Goal: Check status: Check status

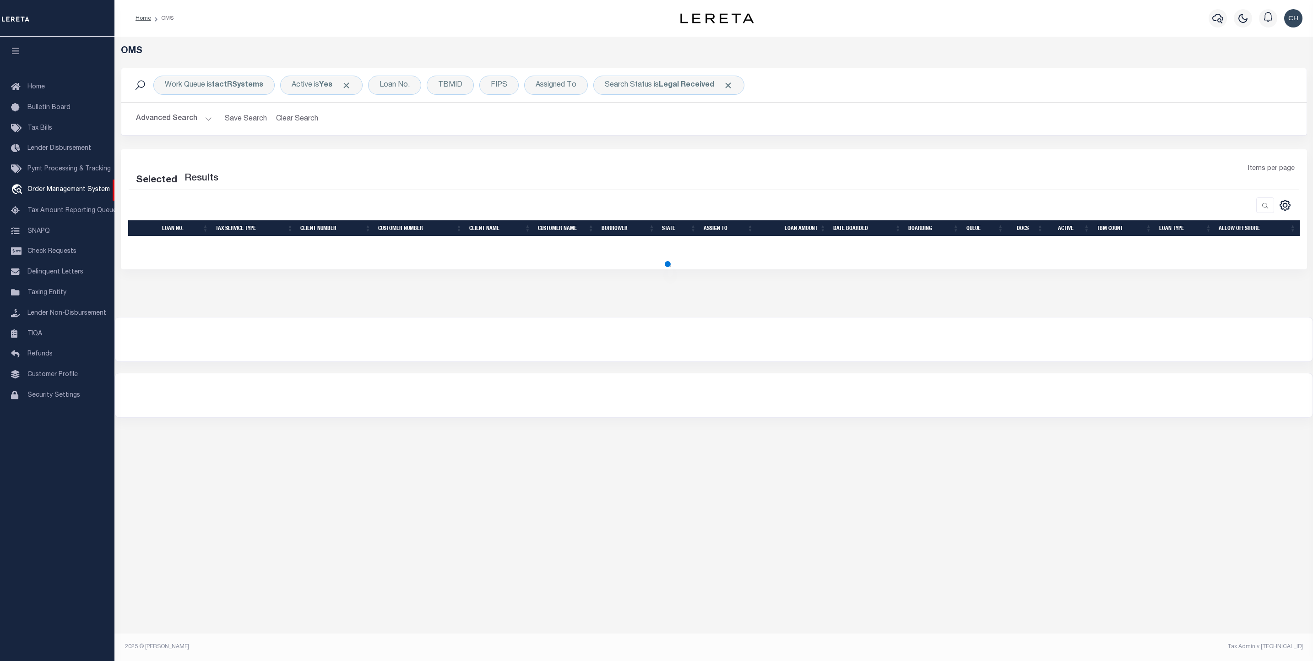
select select "200"
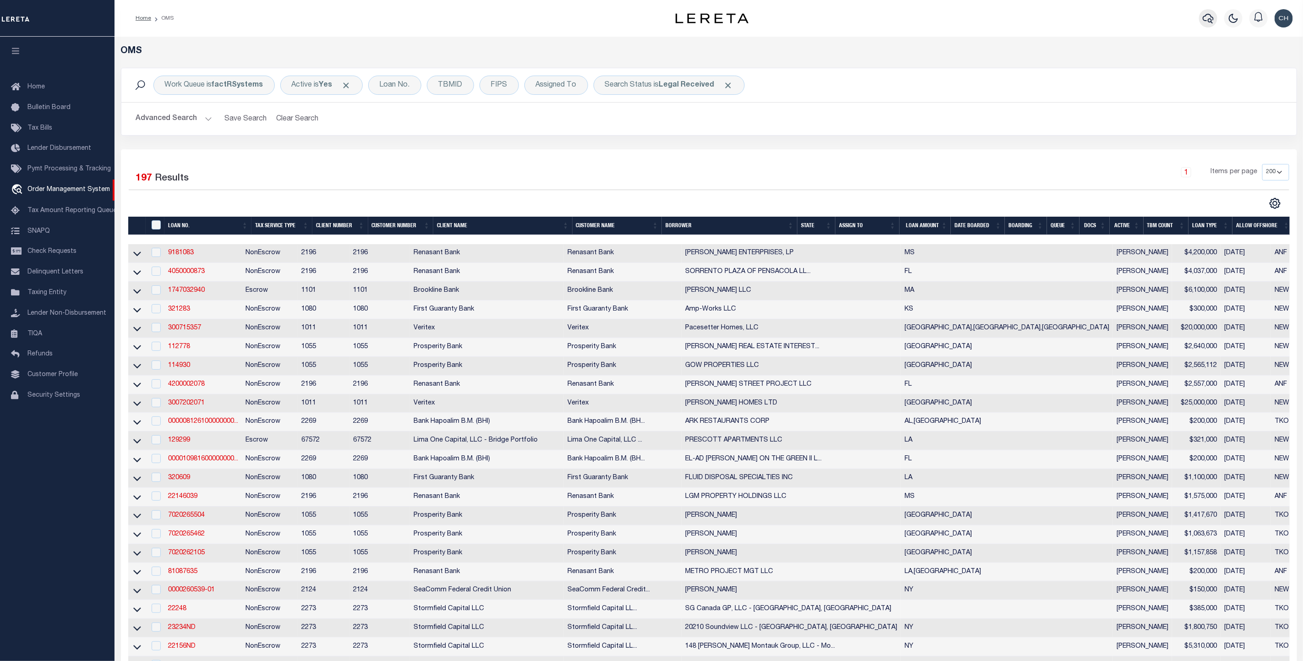
click at [1210, 20] on icon "button" at bounding box center [1207, 18] width 11 height 11
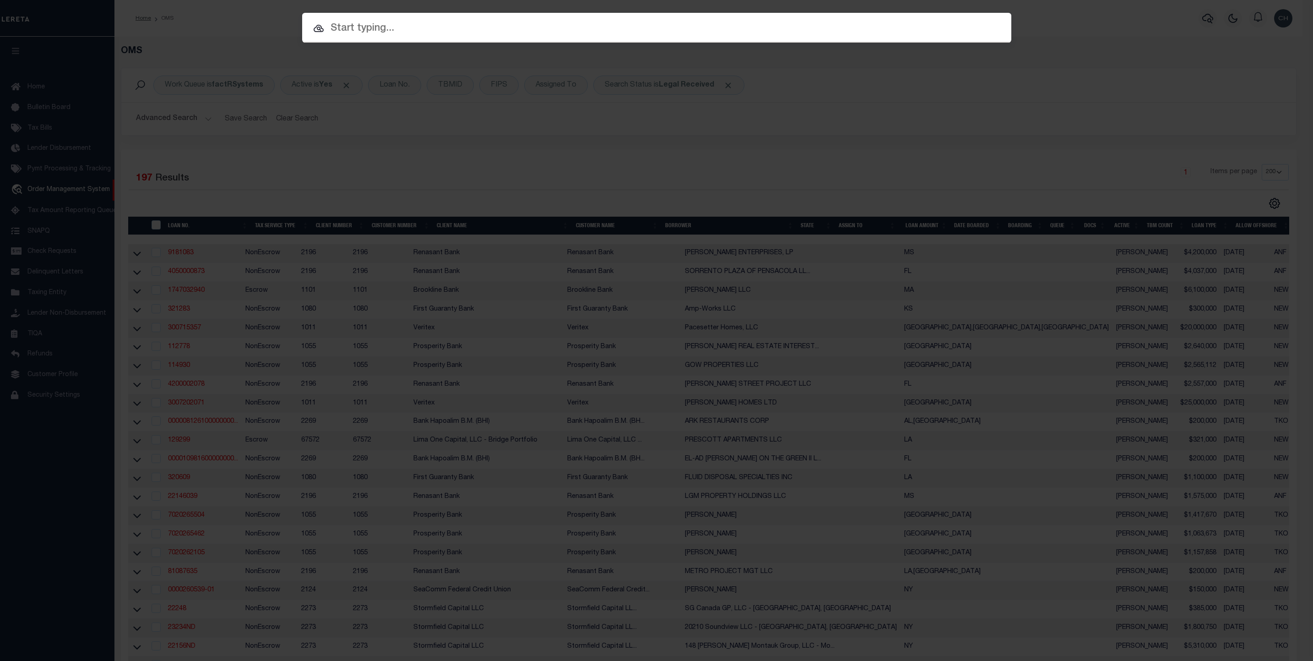
paste input "2002706658"
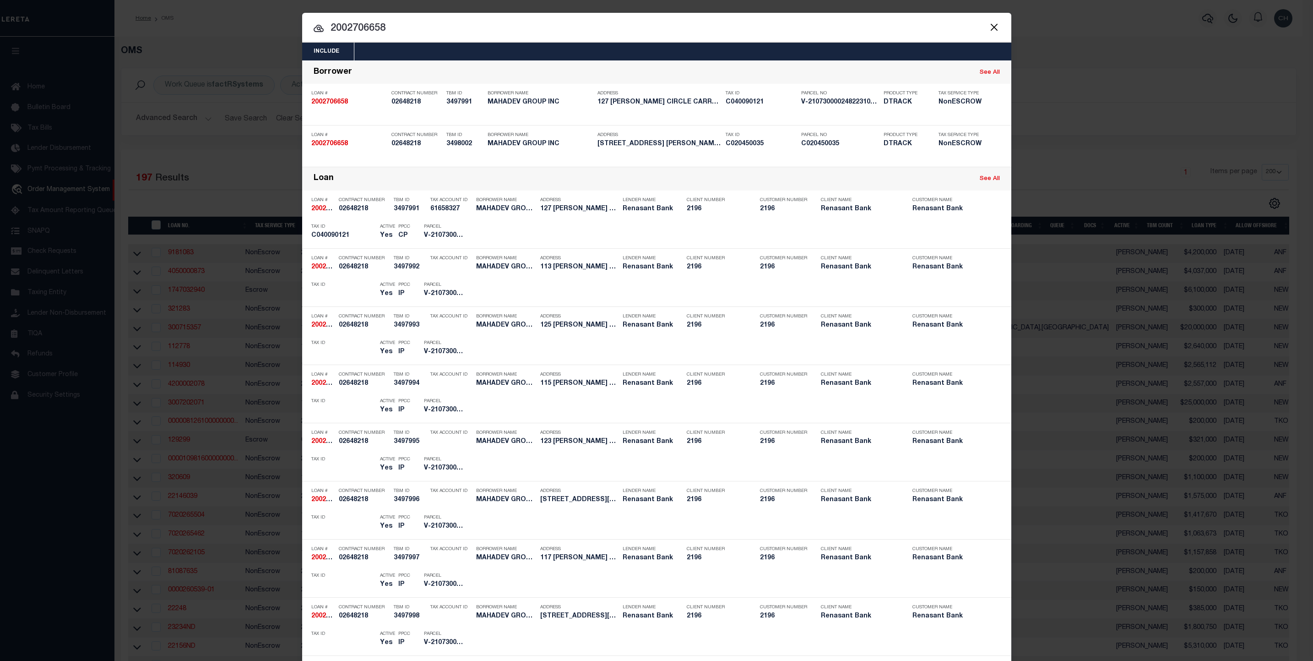
type input "2002706658"
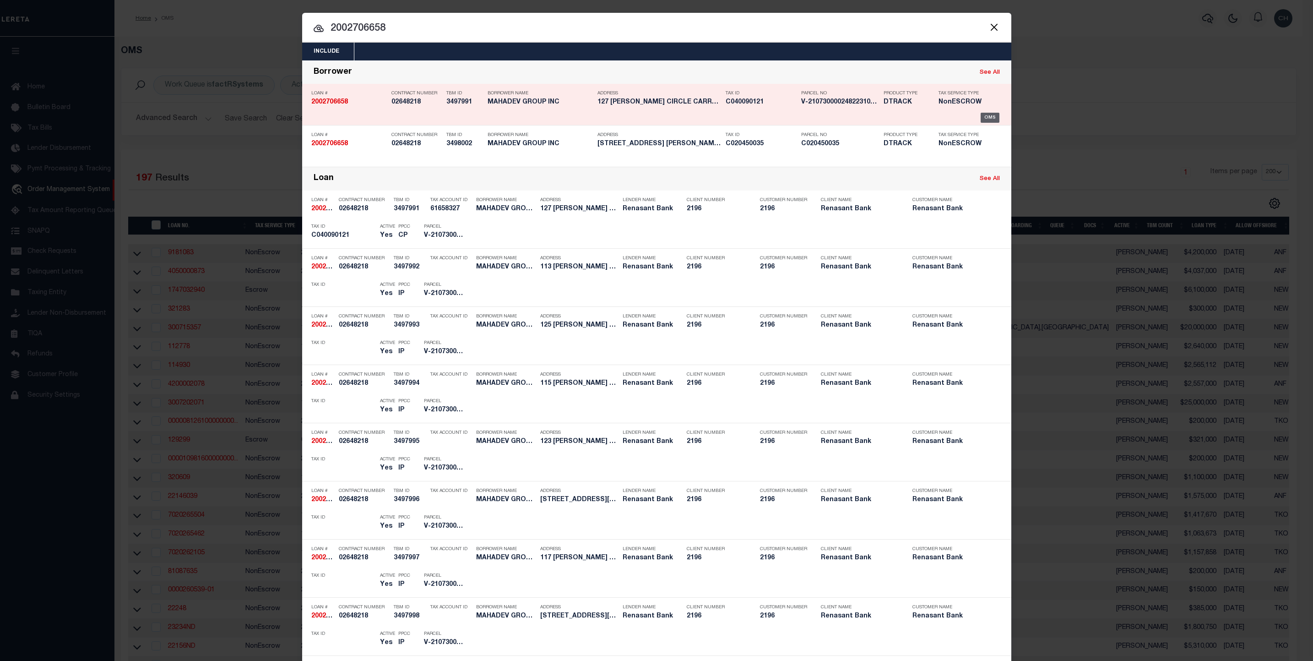
click at [987, 117] on div "OMS" at bounding box center [990, 118] width 19 height 10
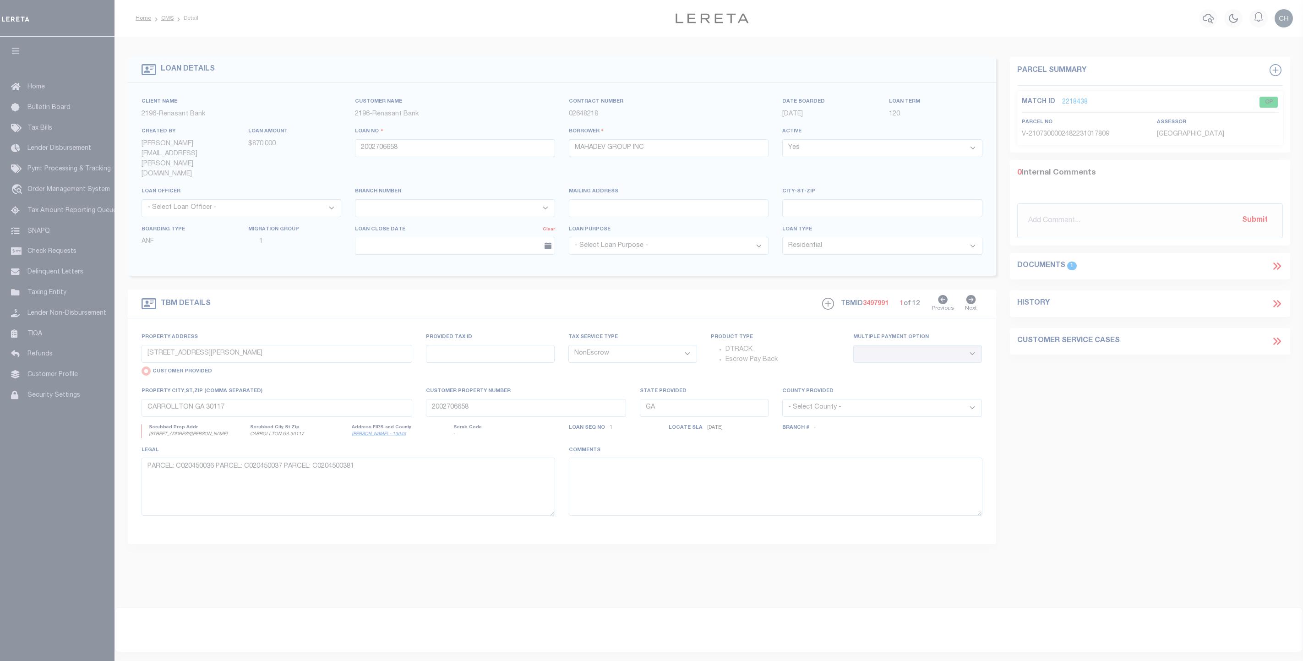
select select "4983"
select select "10"
select select "NonEscrow"
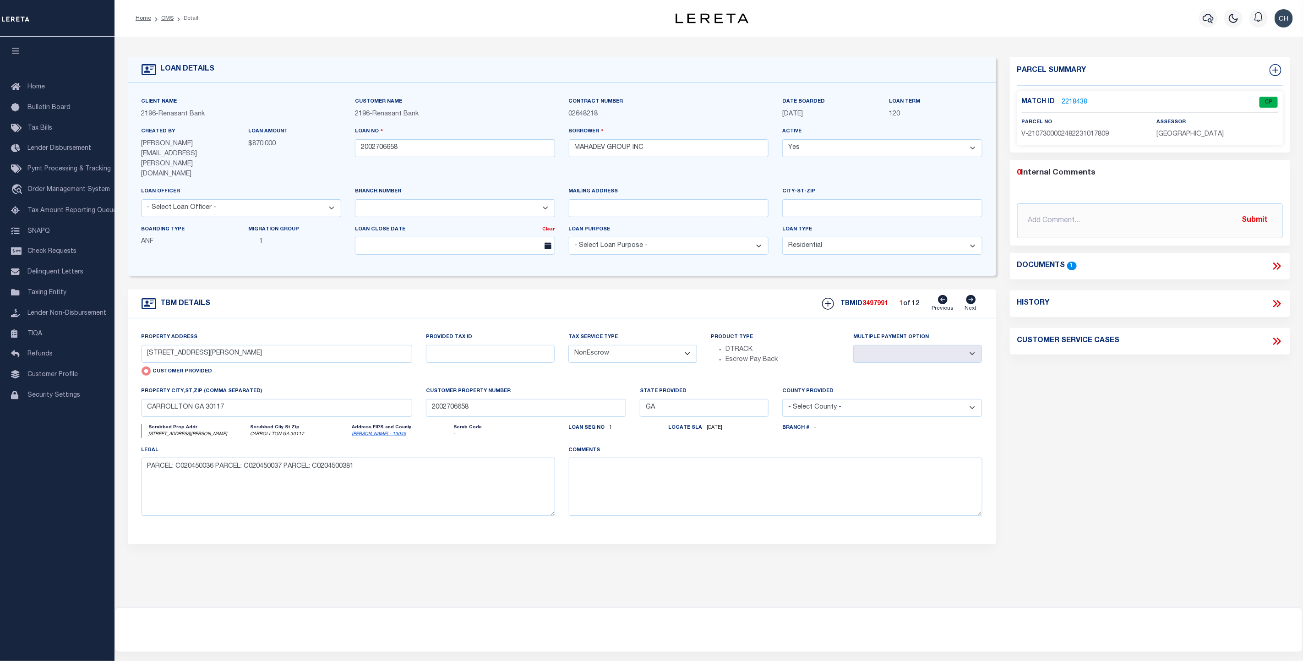
click at [1075, 101] on link "2218438" at bounding box center [1075, 103] width 26 height 10
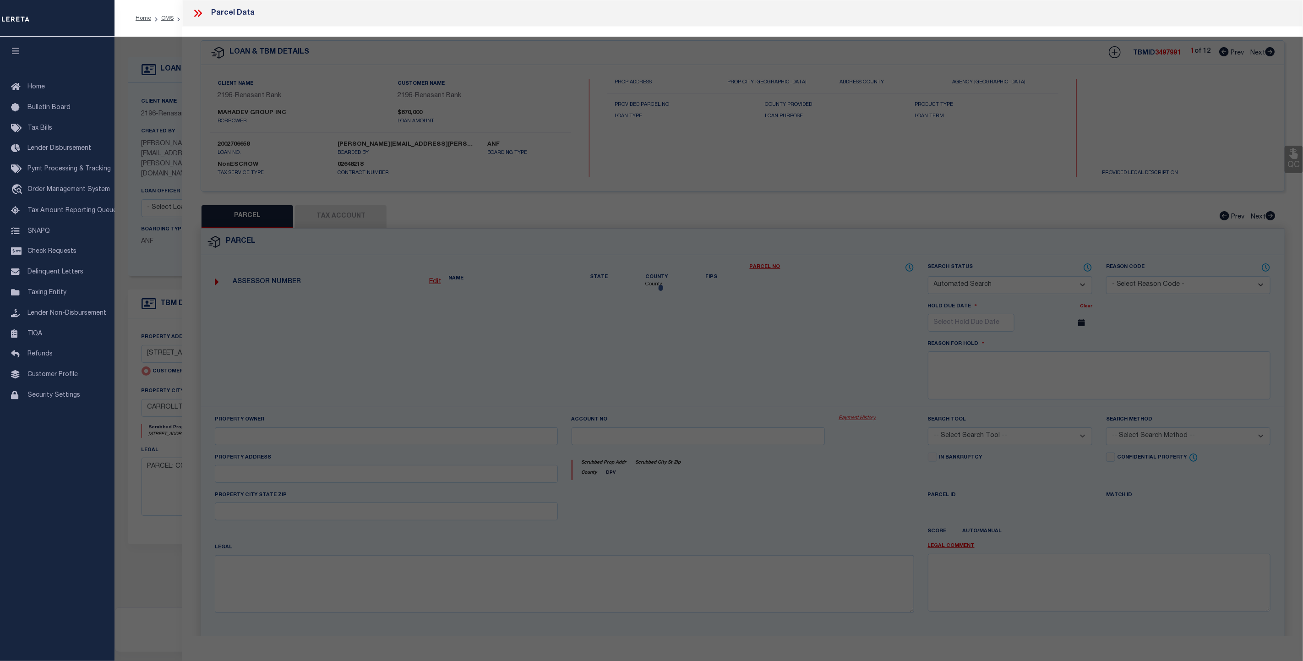
checkbox input "false"
select select "CP"
select select "AGW"
select select "LEG"
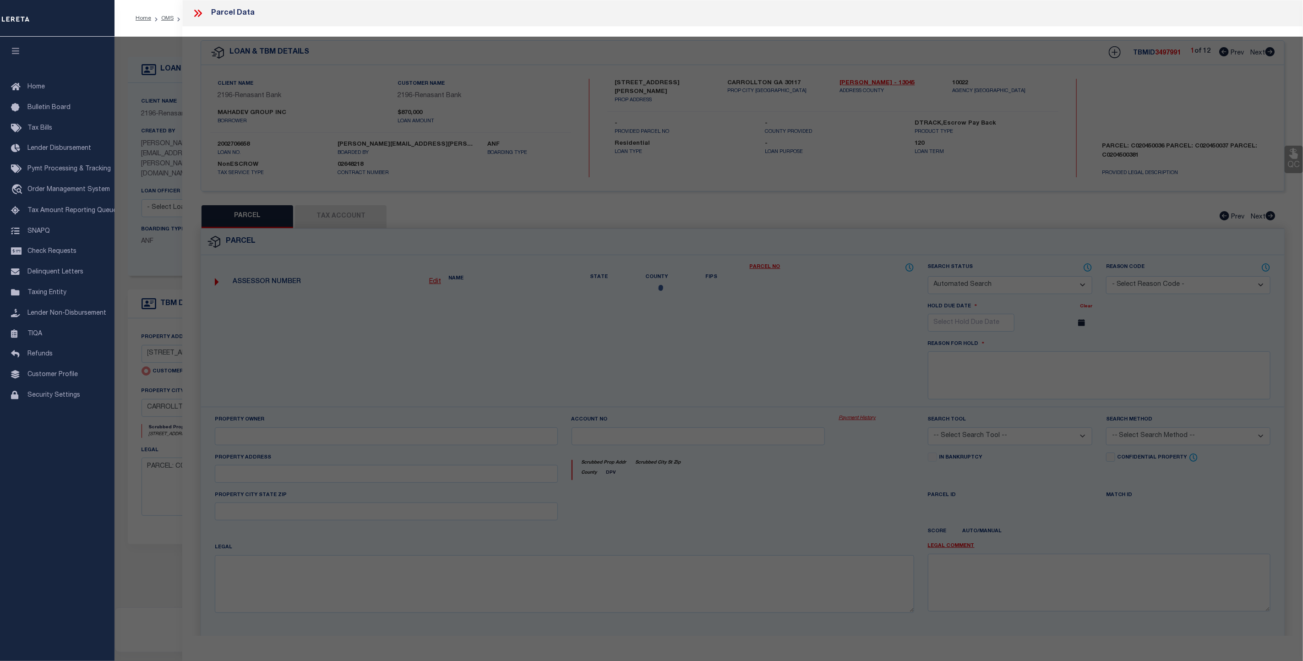
type input "281 NORTHWINDS BLVD"
type input "CARROLLTON GA 30117"
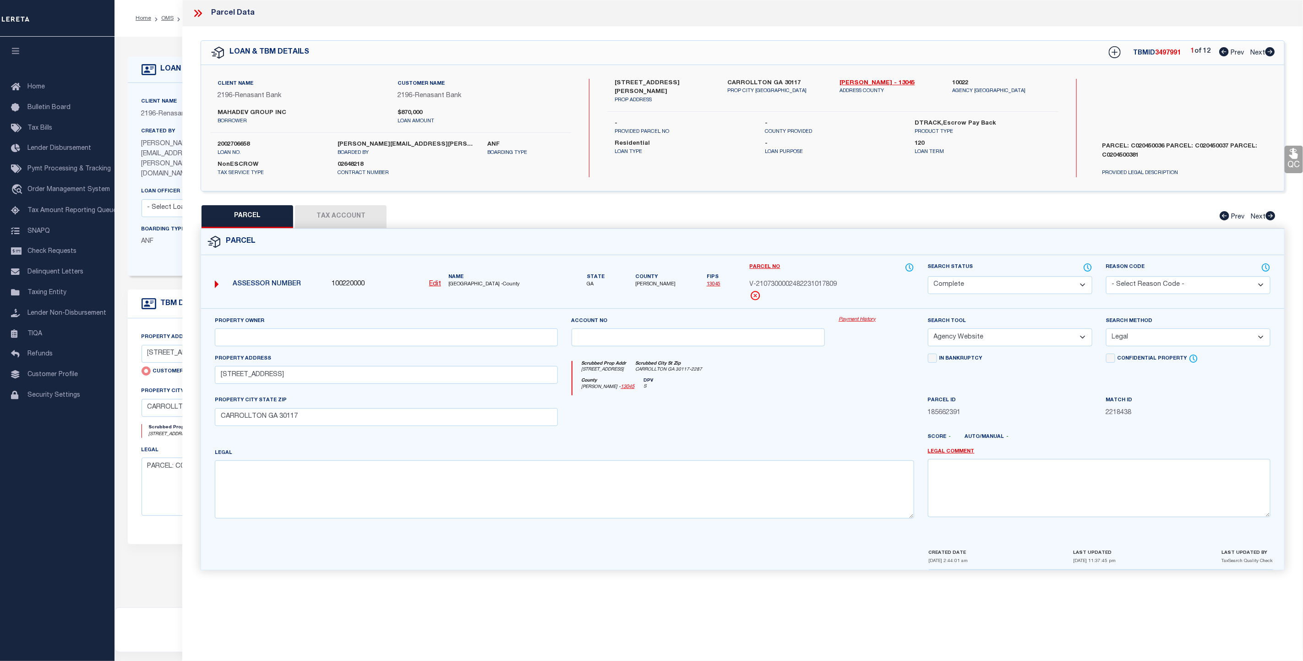
click at [200, 14] on icon at bounding box center [198, 13] width 12 height 12
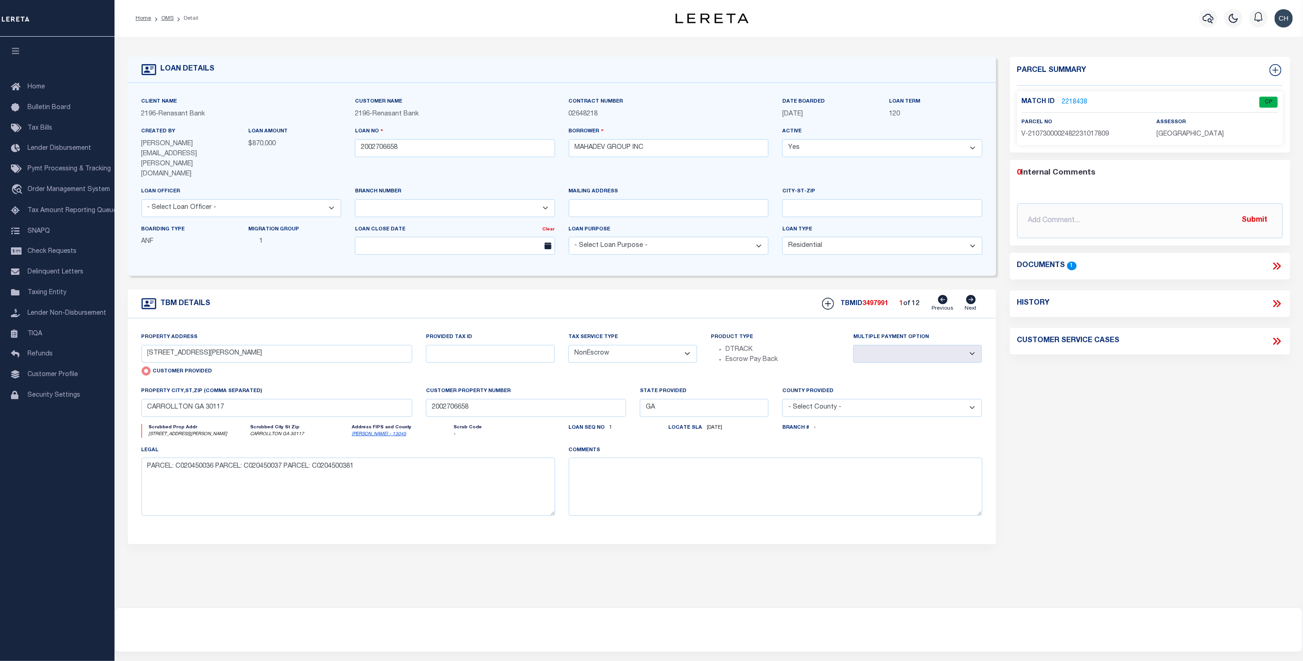
click at [974, 295] on icon at bounding box center [971, 299] width 10 height 9
type input "113 CARROLL CIRCLE"
radio input "false"
select select
click at [971, 295] on icon at bounding box center [971, 299] width 10 height 9
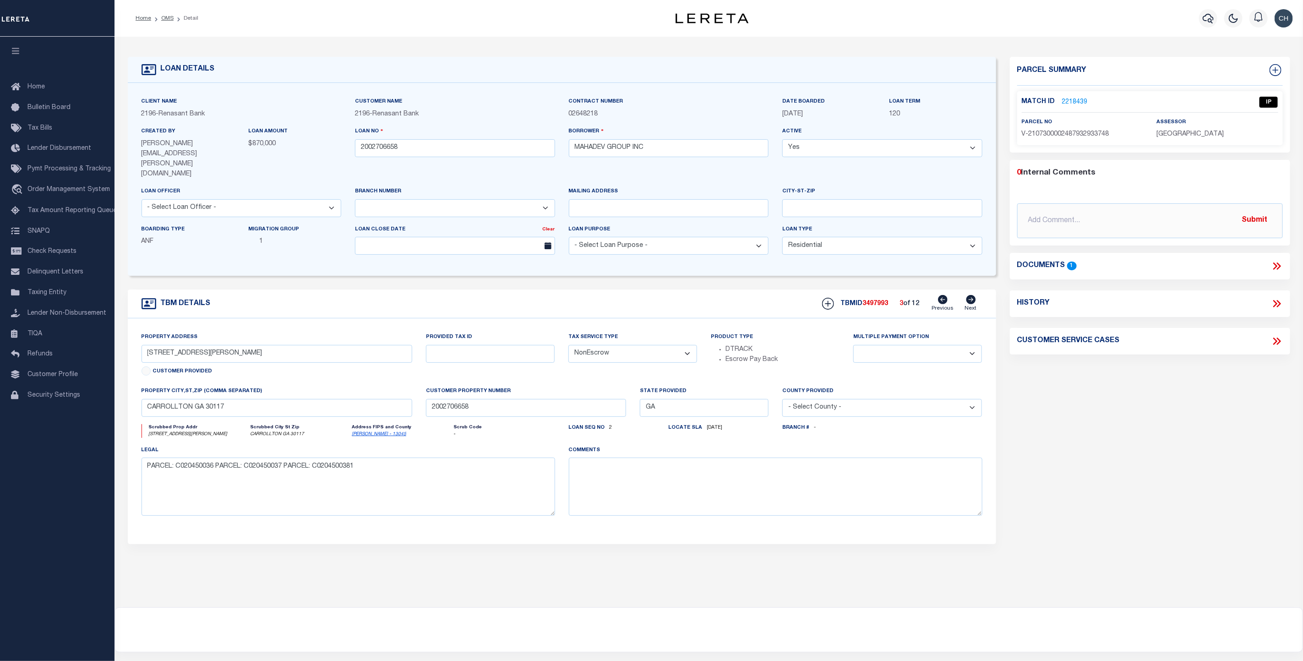
type input "125 CARROLL CIRCLE"
select select
click at [971, 295] on icon at bounding box center [971, 299] width 10 height 9
type input "115 CARROLL CIRCLE"
select select
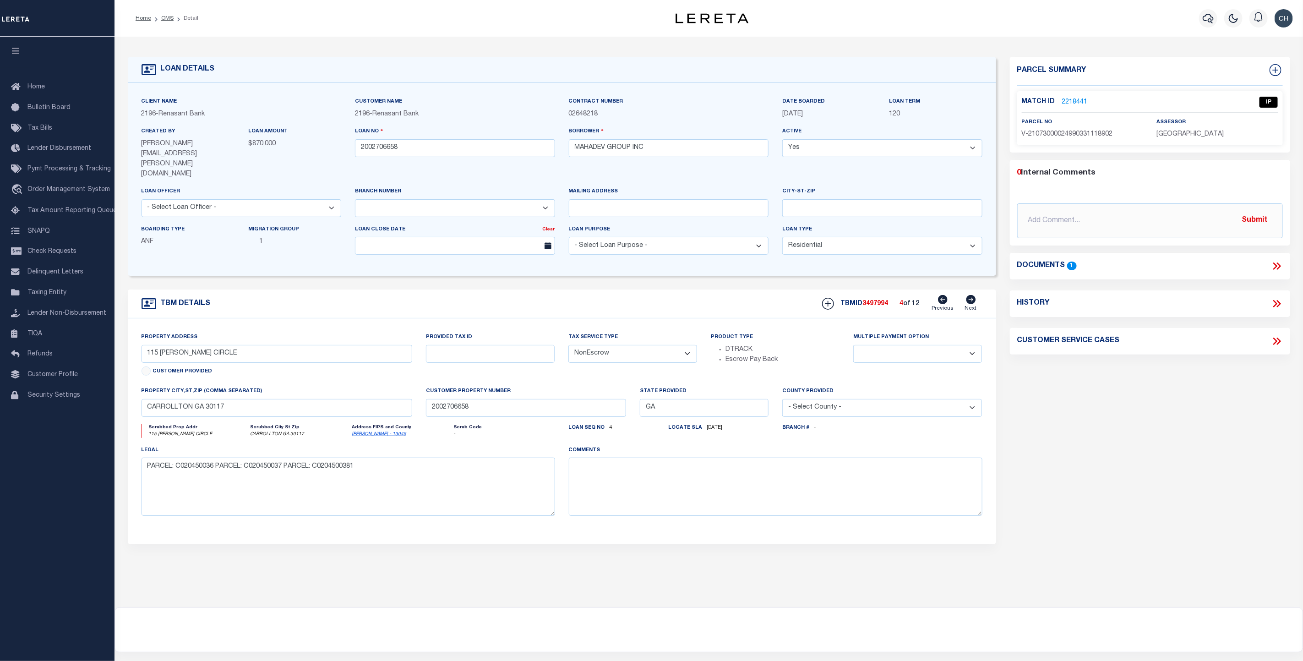
click at [971, 295] on icon at bounding box center [971, 299] width 10 height 9
type input "123 CARROLL CIRCLE"
select select
click at [970, 295] on icon at bounding box center [971, 299] width 10 height 9
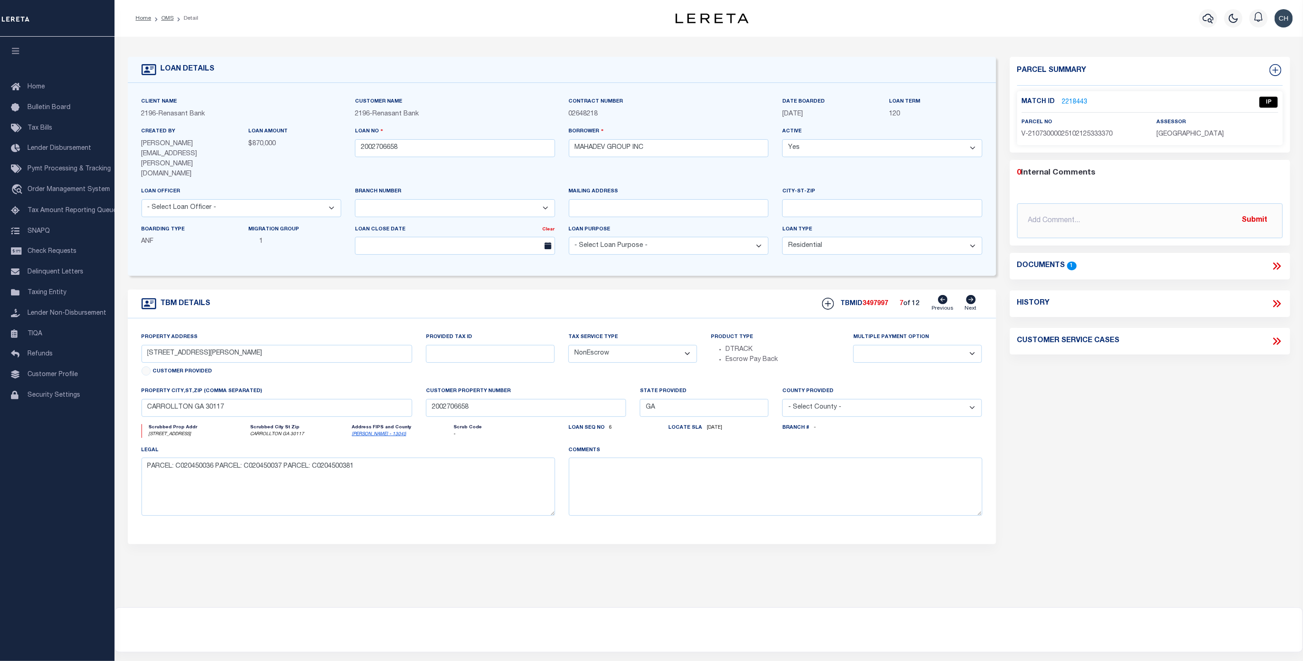
type input "281 NORTHWINDS BLVD E1-3"
select select
click at [970, 295] on icon at bounding box center [971, 299] width 10 height 9
type input "117 CARROLL CIRCLE"
select select
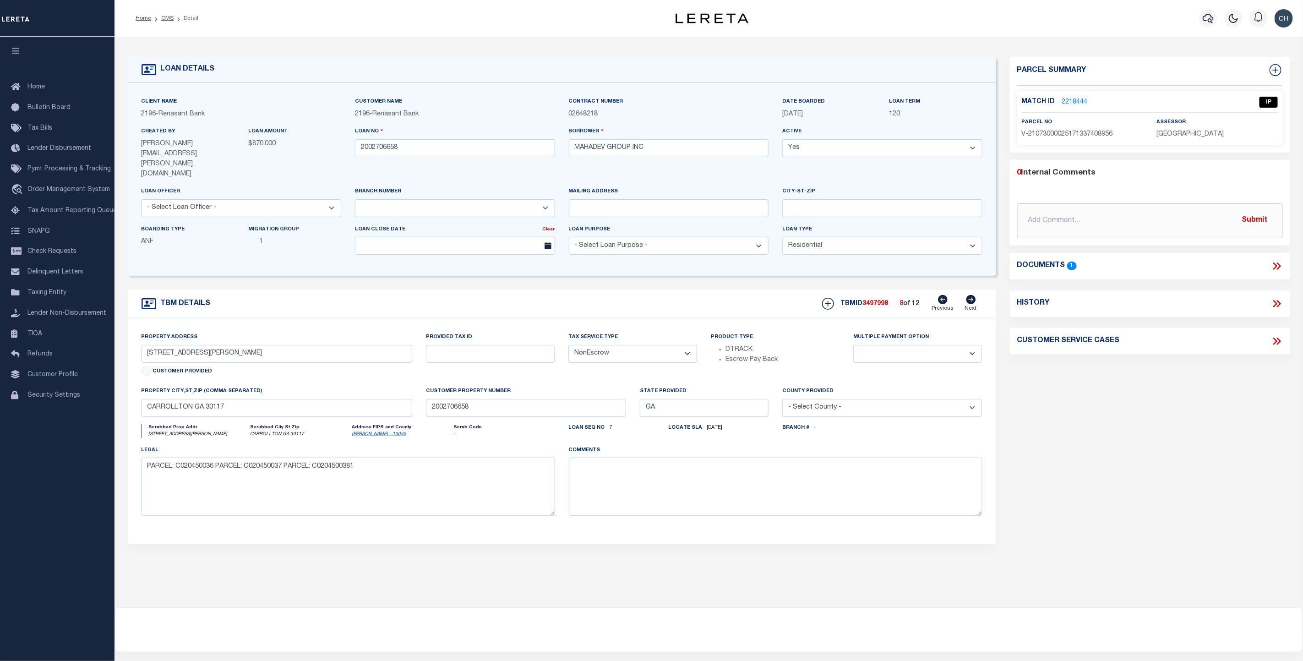
click at [970, 295] on icon at bounding box center [971, 299] width 10 height 9
type input "281 NORTHWINDS BLVD F1-3"
select select
type input "121 CARROLL CIRCLE"
select select
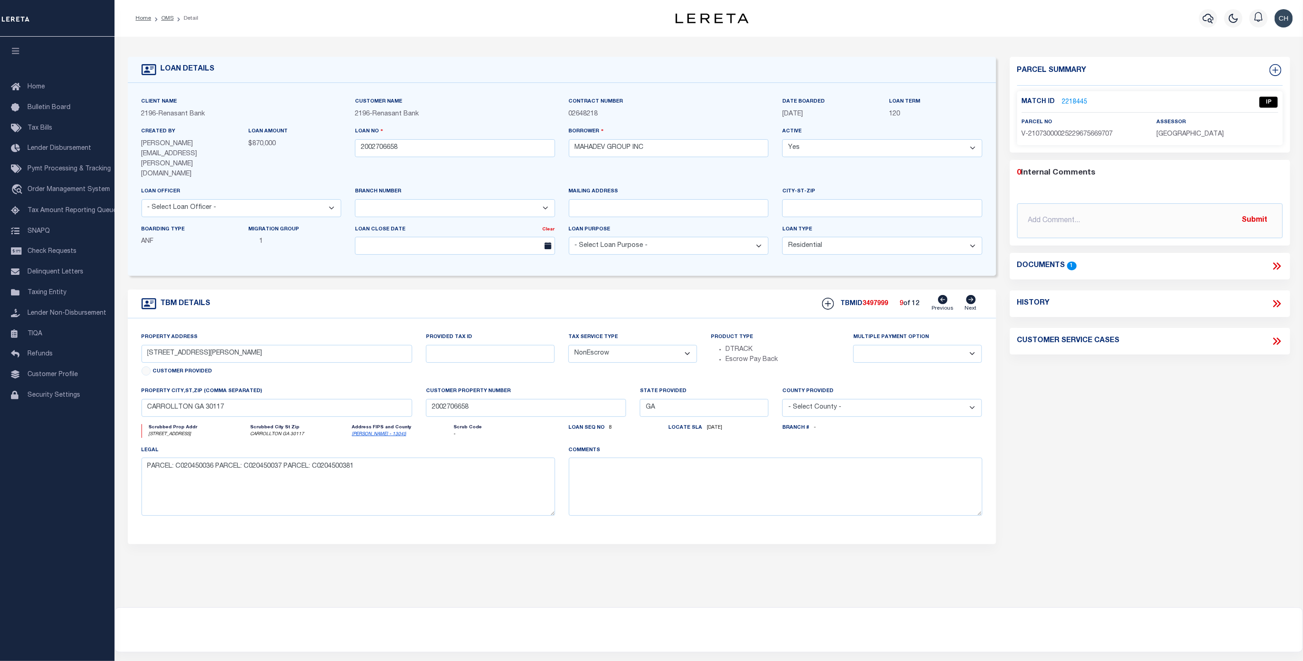
click at [970, 295] on icon at bounding box center [971, 299] width 10 height 9
type input "281 NORTHWINDS BLVD H1-3 AKA"
select select
click at [970, 295] on icon at bounding box center [971, 299] width 10 height 9
type input "119 CARROLL CIRCLE"
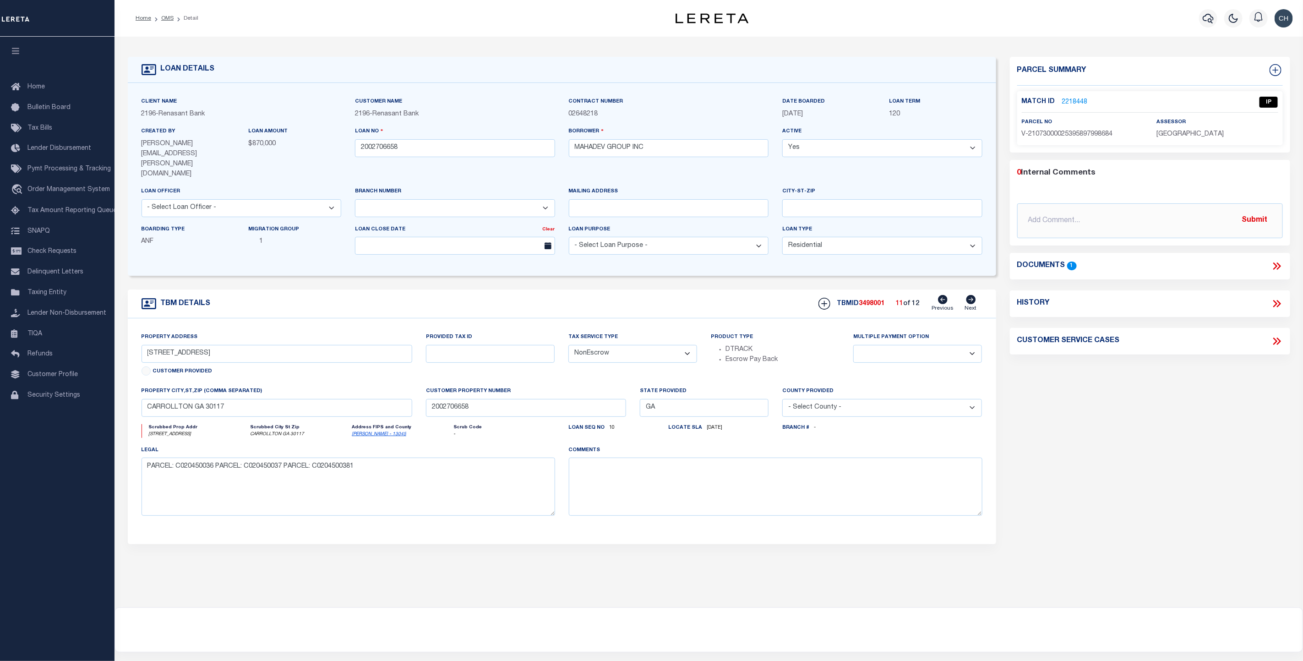
select select
click at [970, 295] on icon at bounding box center [971, 299] width 10 height 9
type input "281 NORTHWINDS BLVD G1-3"
select select
click at [1275, 266] on icon at bounding box center [1275, 265] width 4 height 7
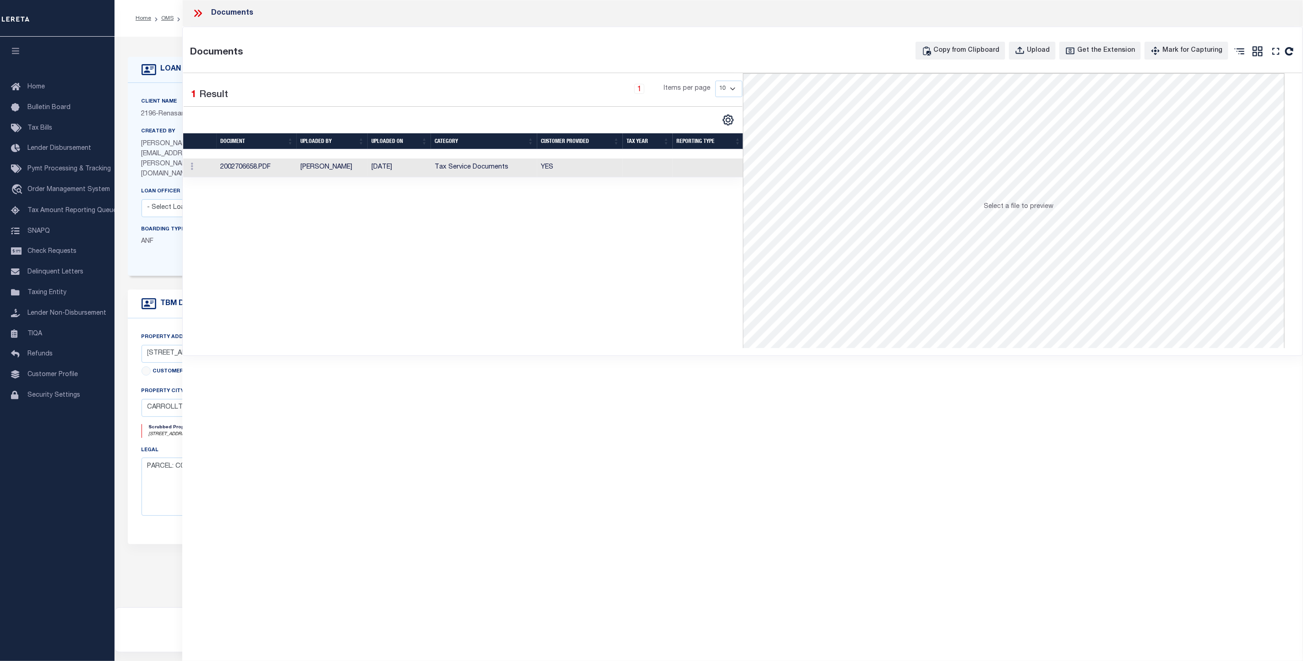
click at [195, 11] on icon at bounding box center [197, 13] width 4 height 7
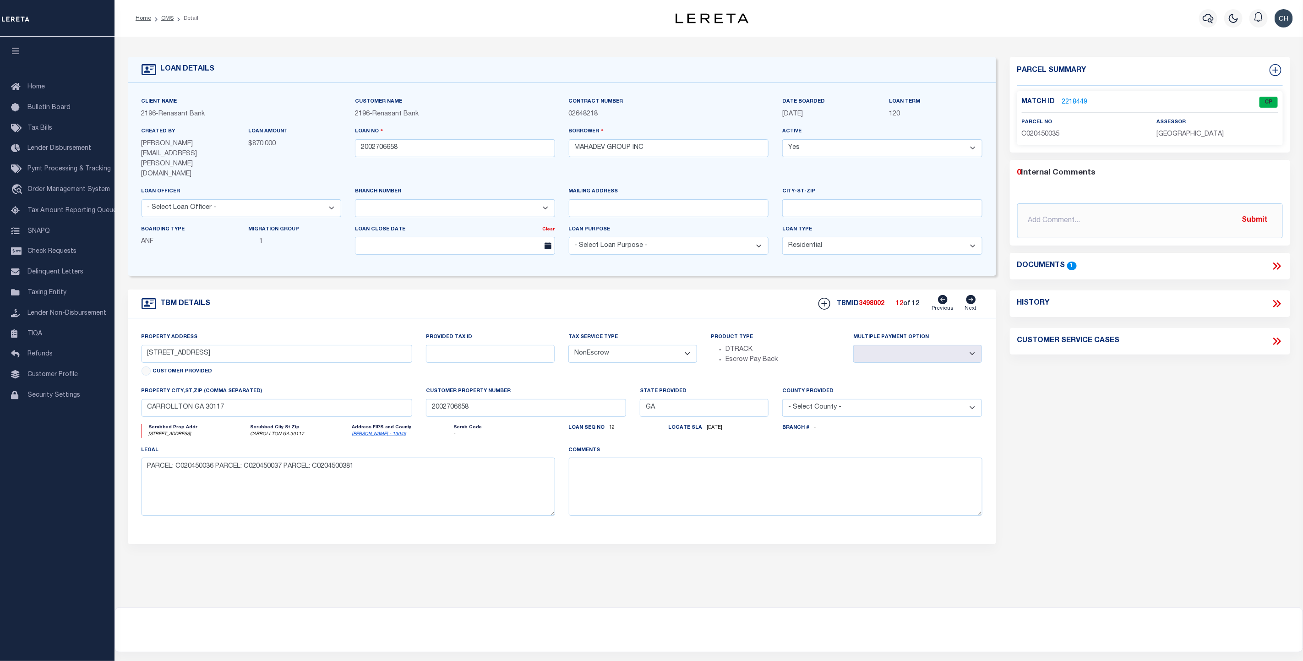
click at [1070, 98] on link "2218449" at bounding box center [1075, 103] width 26 height 10
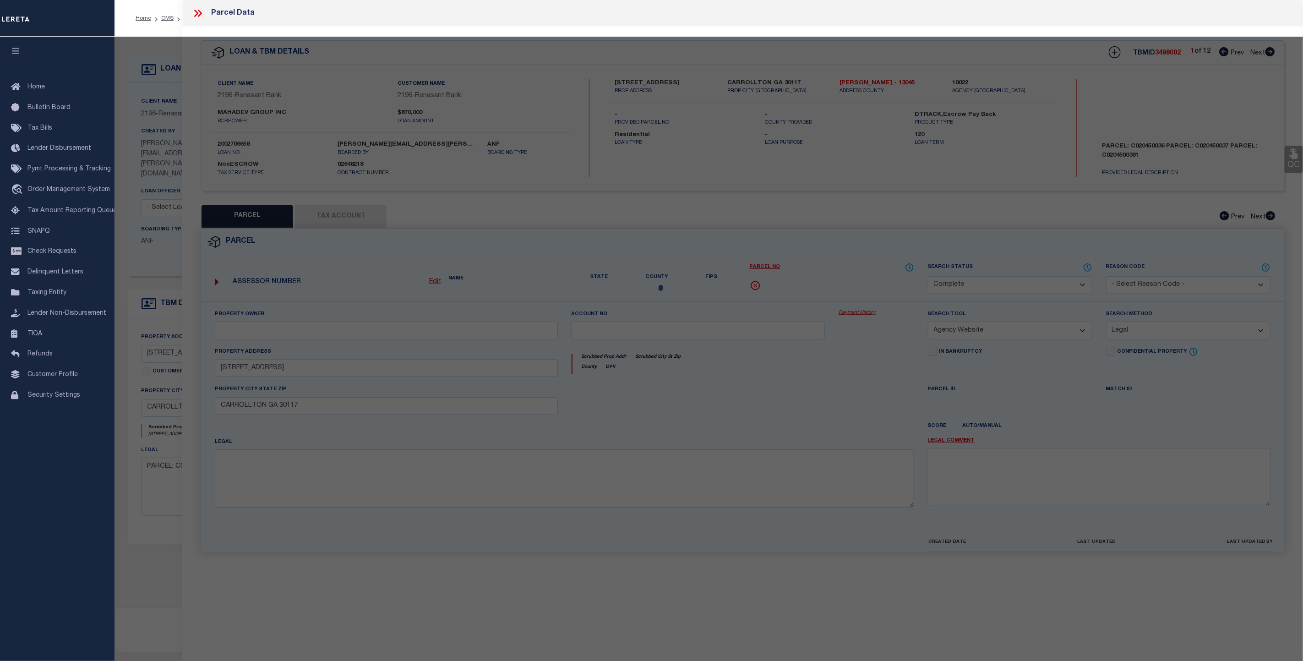
select select "AS"
select select
checkbox input "false"
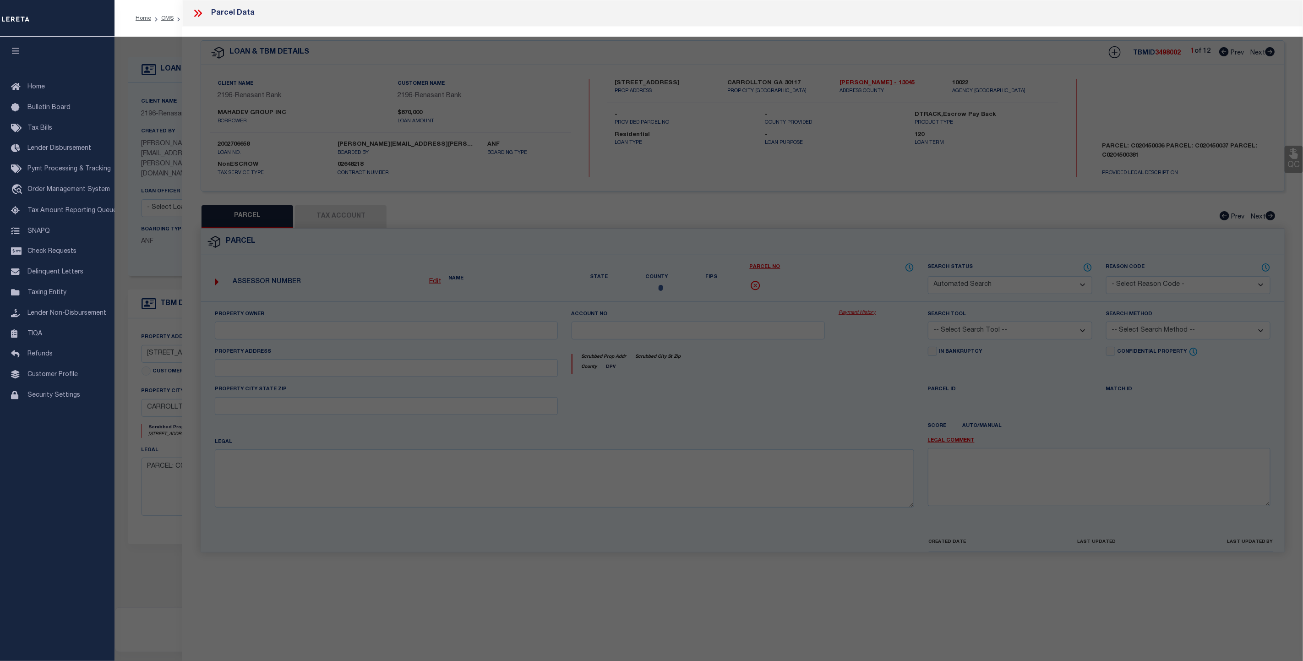
select select "CP"
type input "MAHADEV GROUP INC"
select select "AGW"
select select "LEG"
type input "281 NORTHWINDS BLVD"
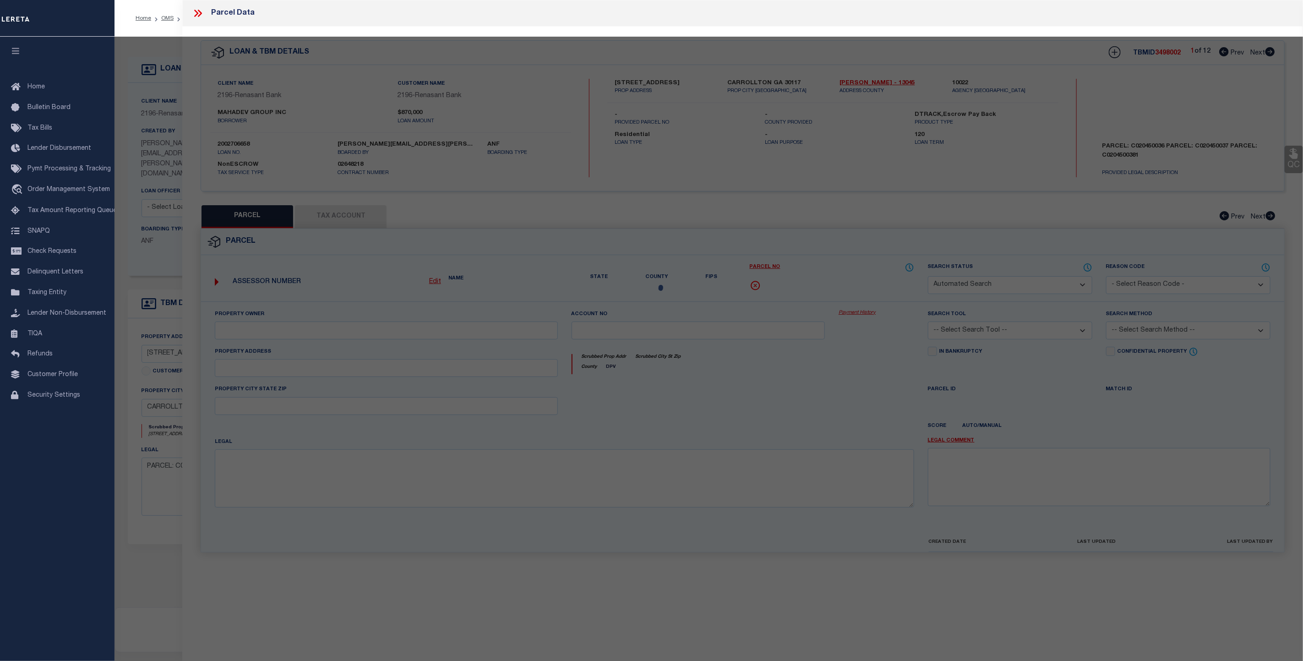
type input "CARROLLTON GA 30117"
type textarea "HSE/LOT F3 WISTERIA LANDING @ EMORY P CO89-3"
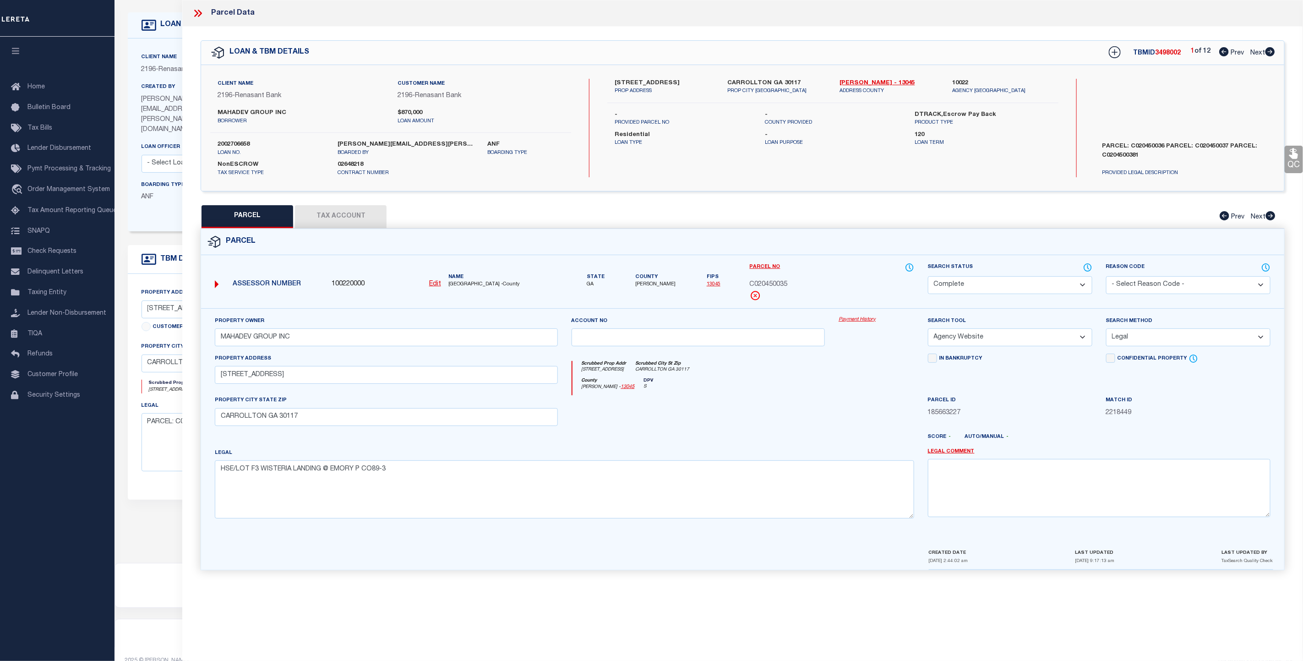
scroll to position [47, 0]
click at [196, 14] on icon at bounding box center [198, 13] width 12 height 12
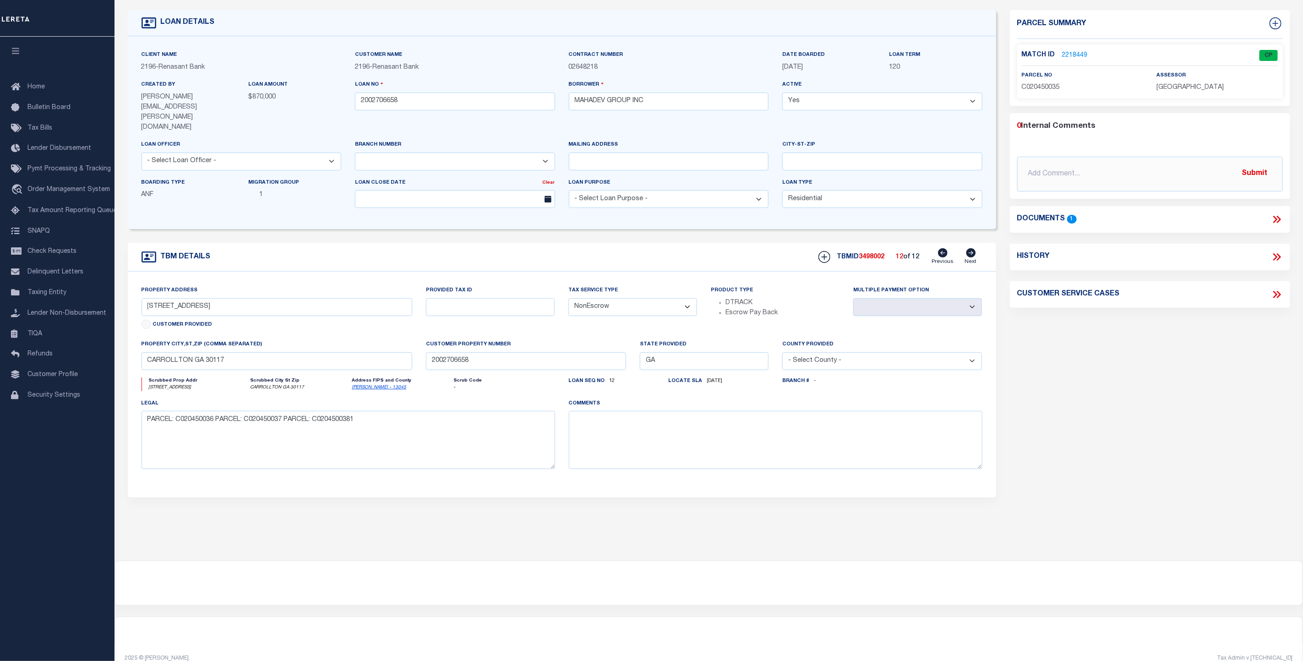
click at [1276, 217] on icon at bounding box center [1276, 219] width 12 height 12
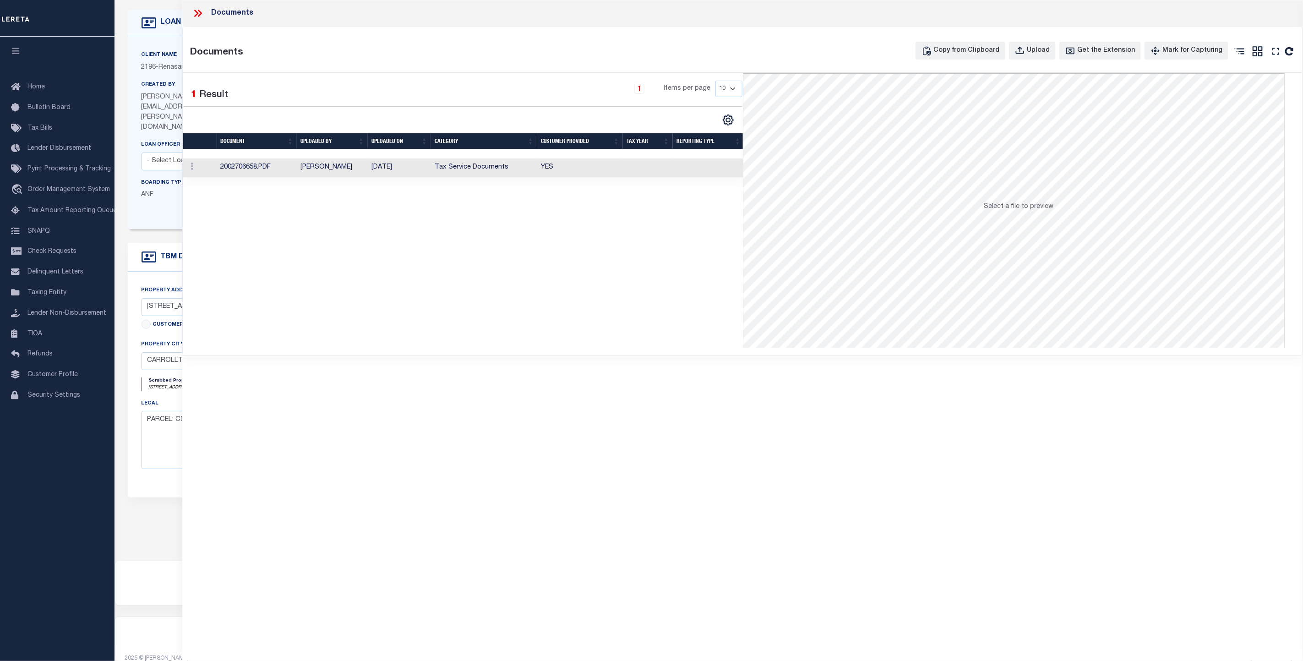
click at [471, 177] on td "Tax Service Documents" at bounding box center [484, 167] width 106 height 19
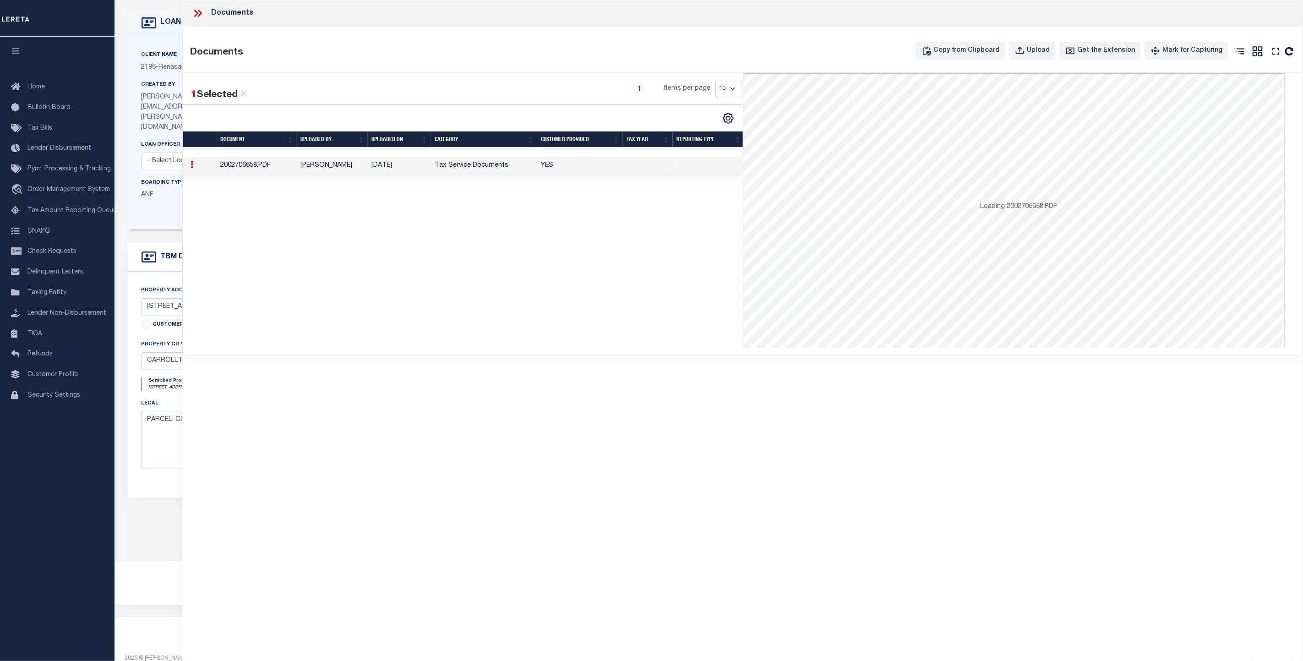
click at [468, 172] on td "Tax Service Documents" at bounding box center [484, 166] width 106 height 19
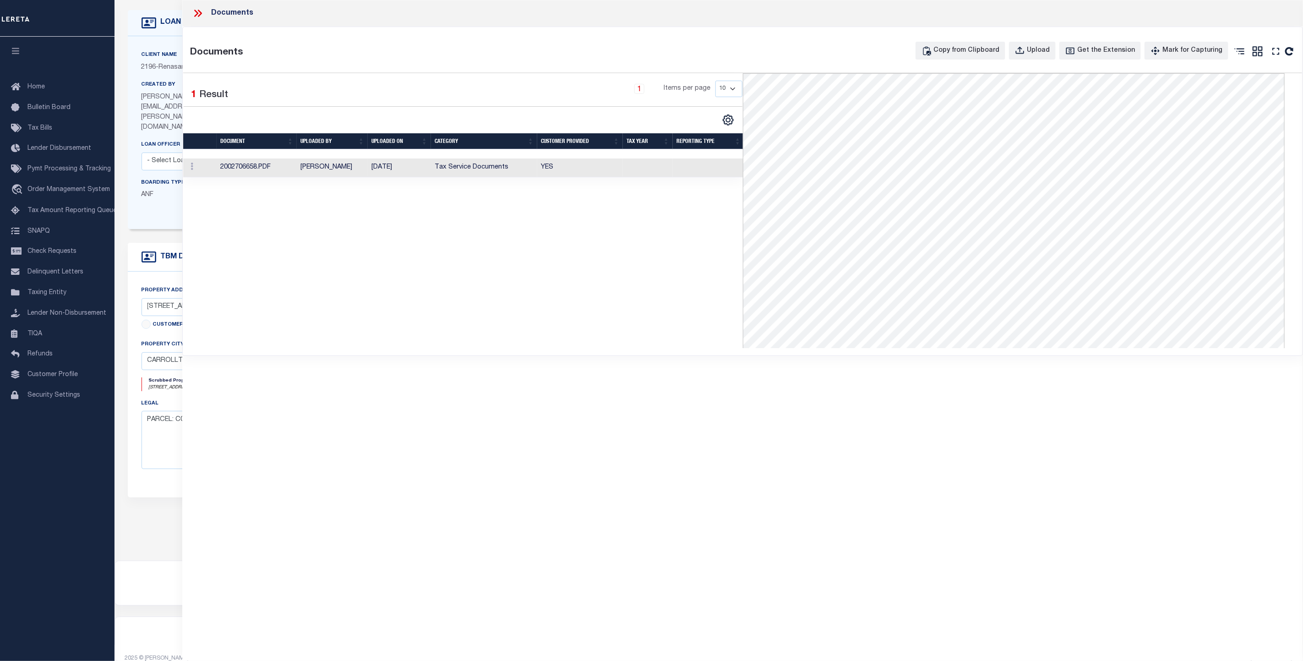
click at [195, 10] on icon at bounding box center [198, 13] width 12 height 12
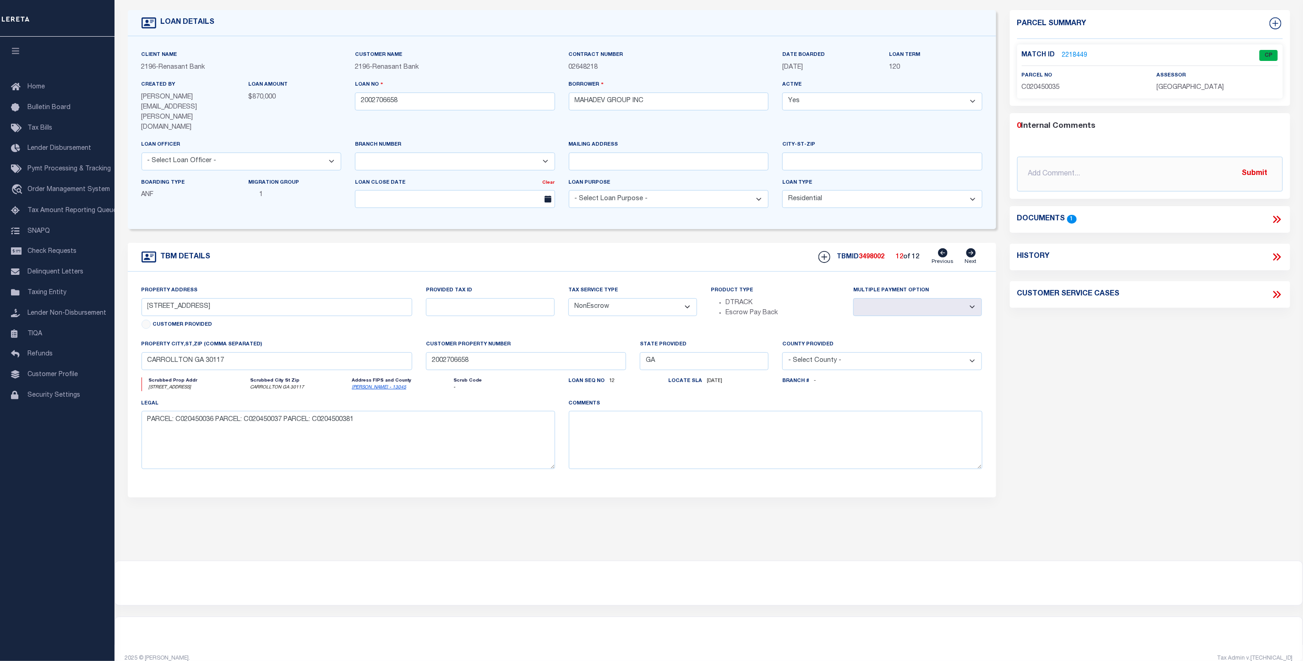
click at [942, 248] on icon at bounding box center [943, 252] width 10 height 9
type input "119 CARROLL CIRCLE"
select select
click at [1071, 54] on link "2218448" at bounding box center [1075, 56] width 26 height 10
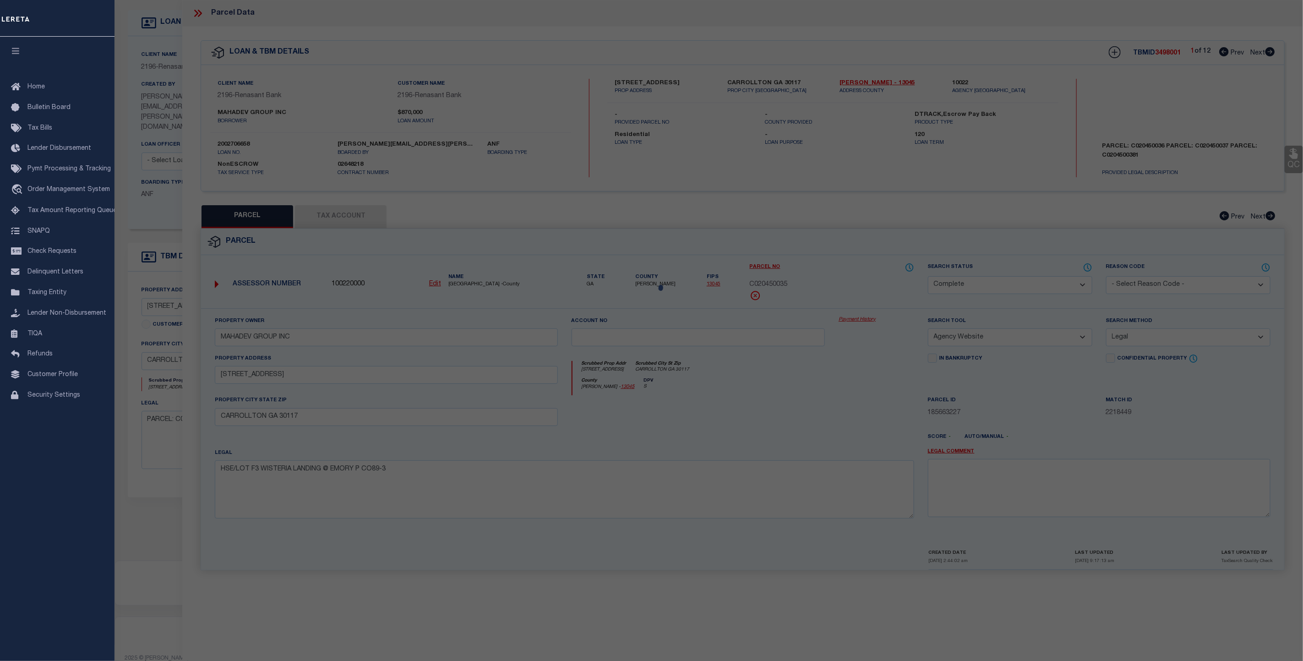
select select "AS"
select select
checkbox input "false"
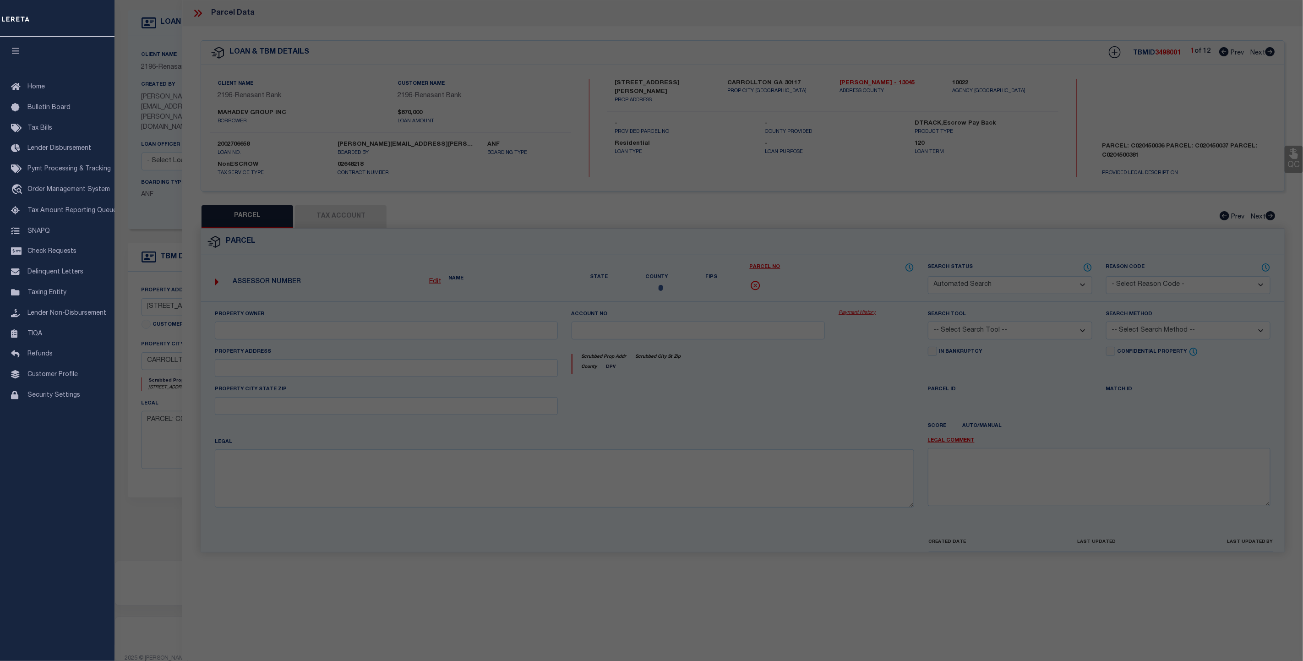
select select "IP"
select select "AGW"
select select "LEG"
type input "281 NORTHWOODS BLVD"
type input "CARROLLTON GA 30117"
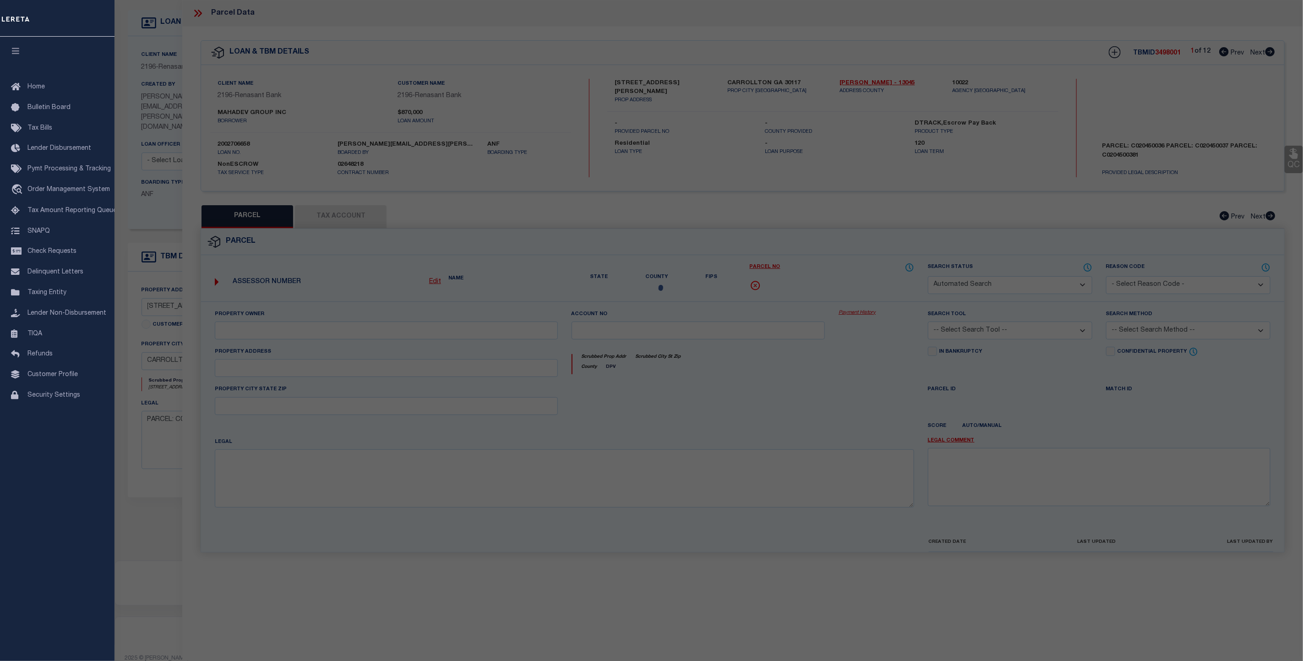
type textarea "Updated parcel number to be what is already in the database, should be able to …"
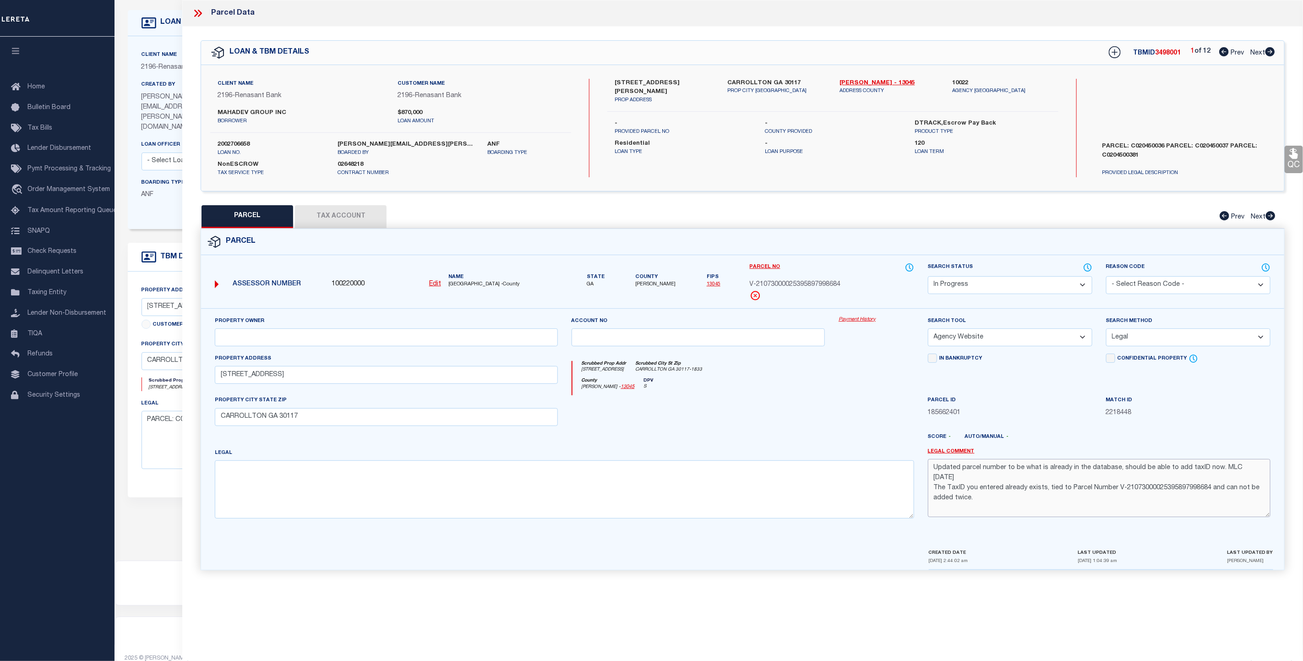
click at [977, 500] on textarea "Updated parcel number to be what is already in the database, should be able to …" at bounding box center [1099, 488] width 342 height 58
click at [349, 212] on button "Tax Account" at bounding box center [341, 216] width 92 height 23
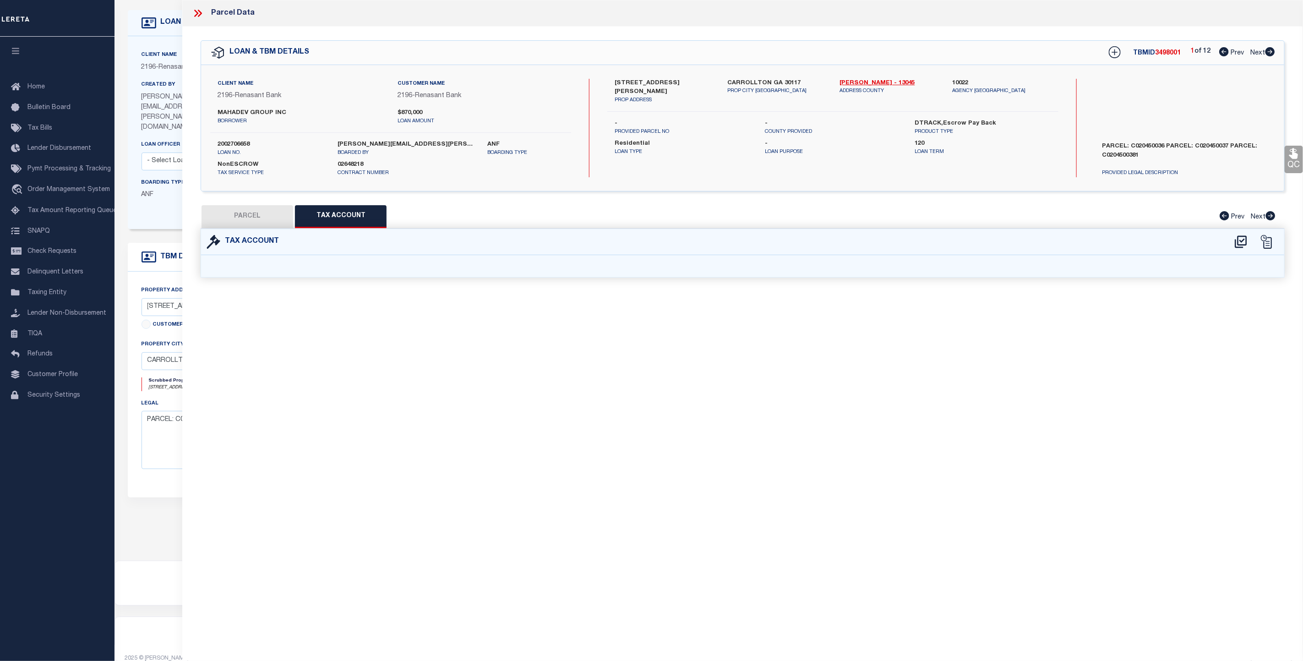
select select "100"
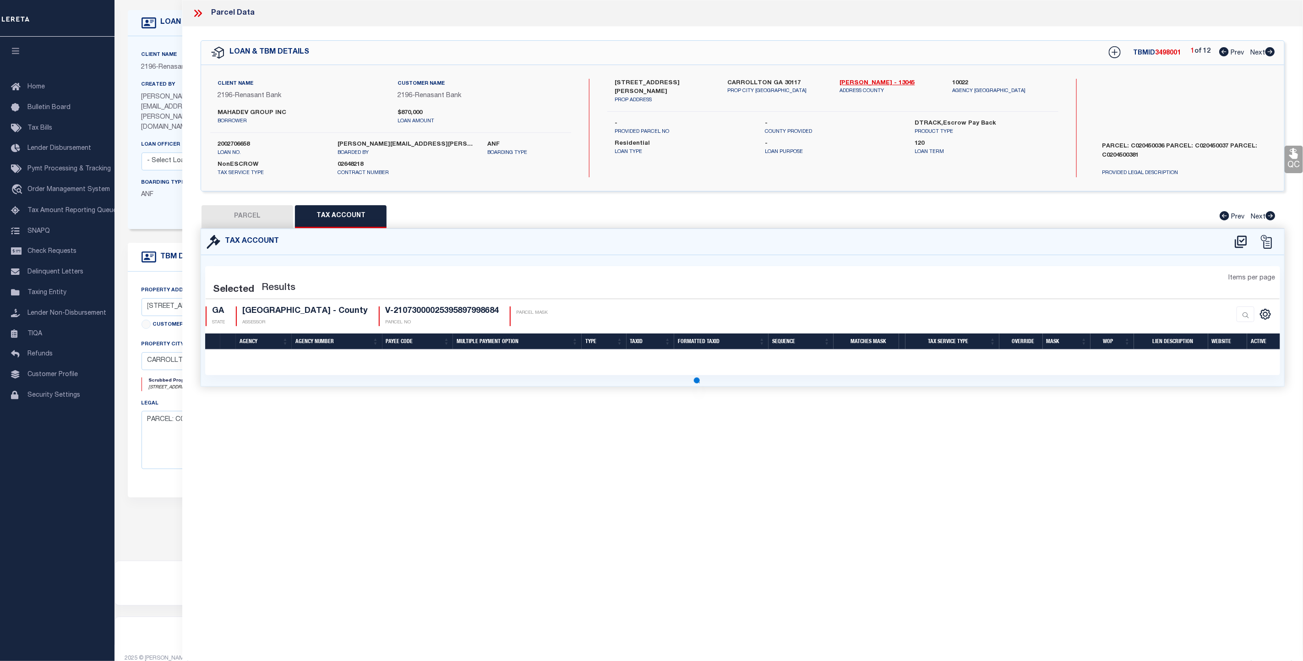
select select "100"
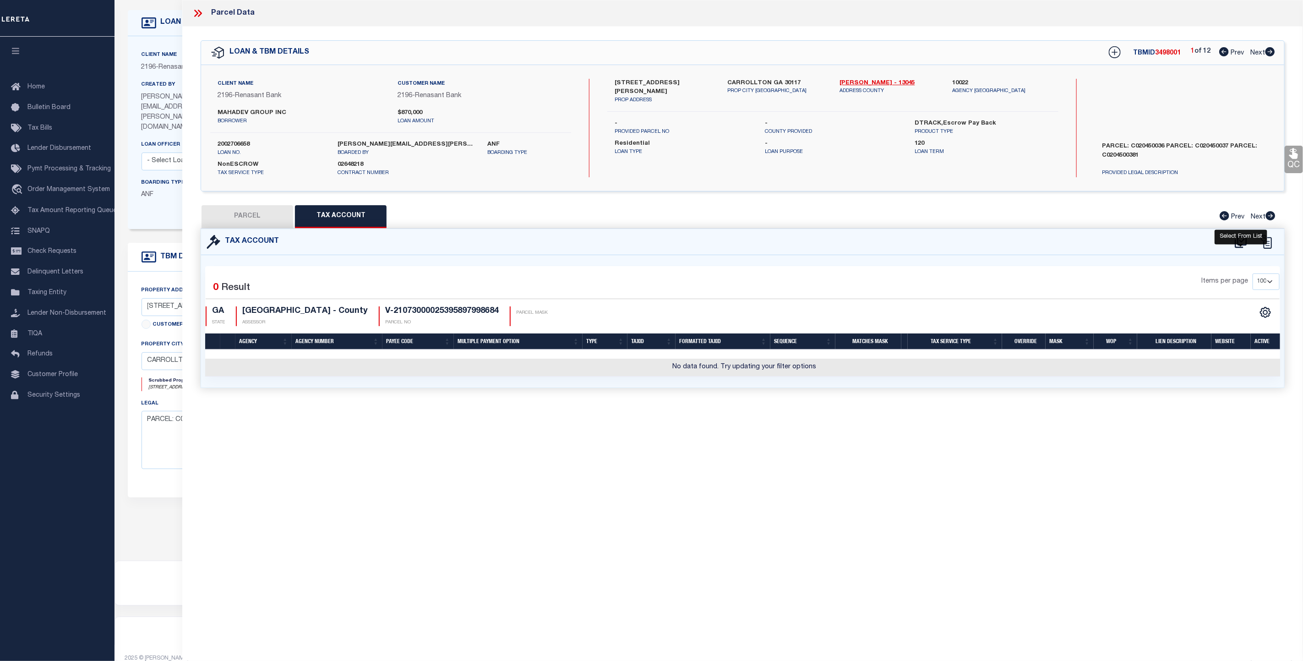
click at [1241, 243] on icon at bounding box center [1240, 241] width 12 height 12
select select "100"
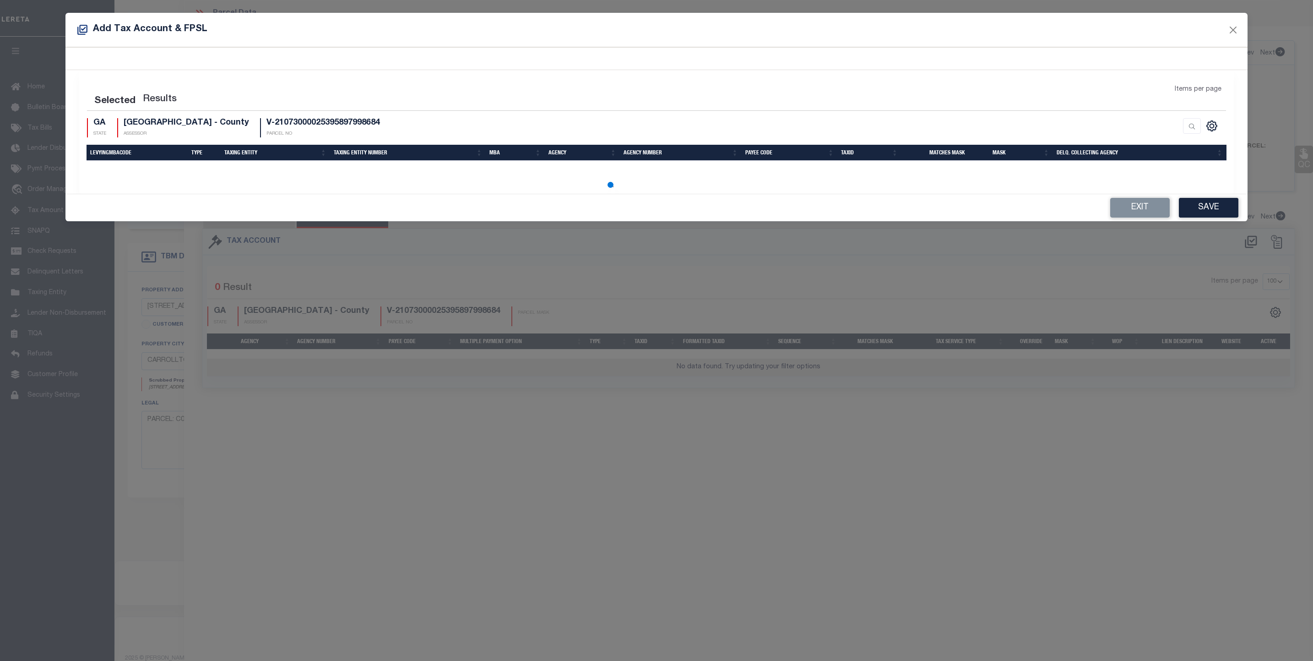
select select "100"
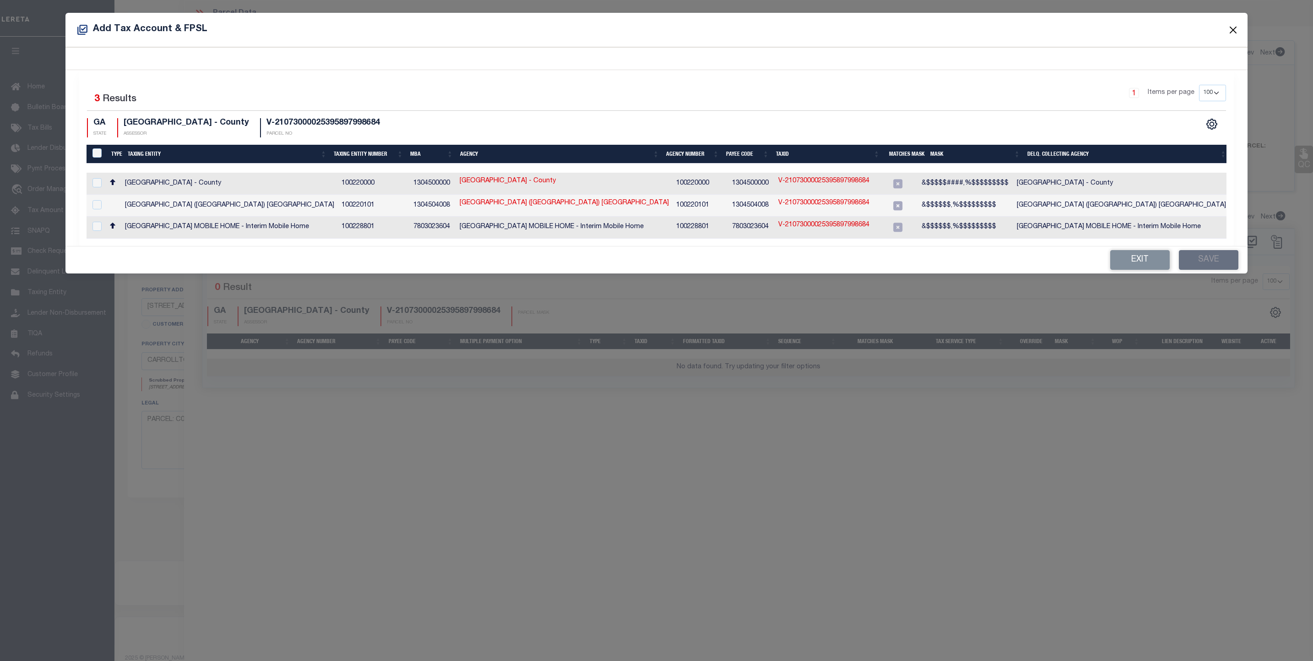
click at [1231, 29] on button "Close" at bounding box center [1233, 30] width 12 height 12
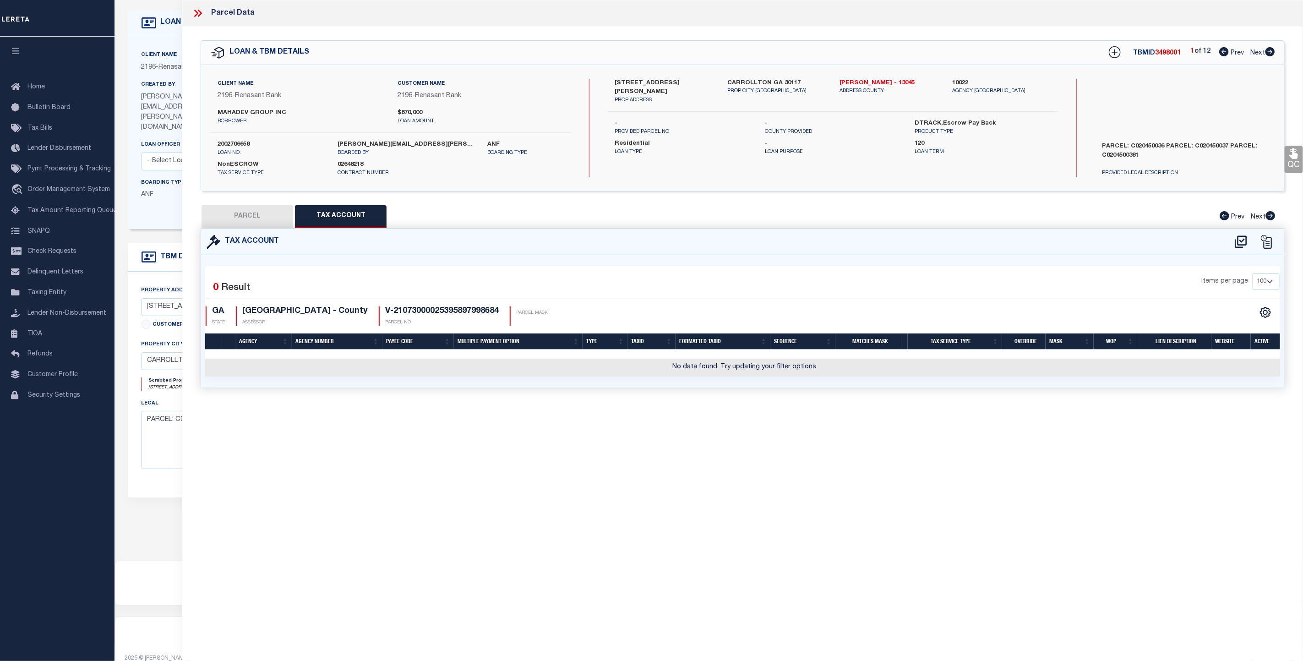
click at [199, 14] on icon at bounding box center [198, 13] width 12 height 12
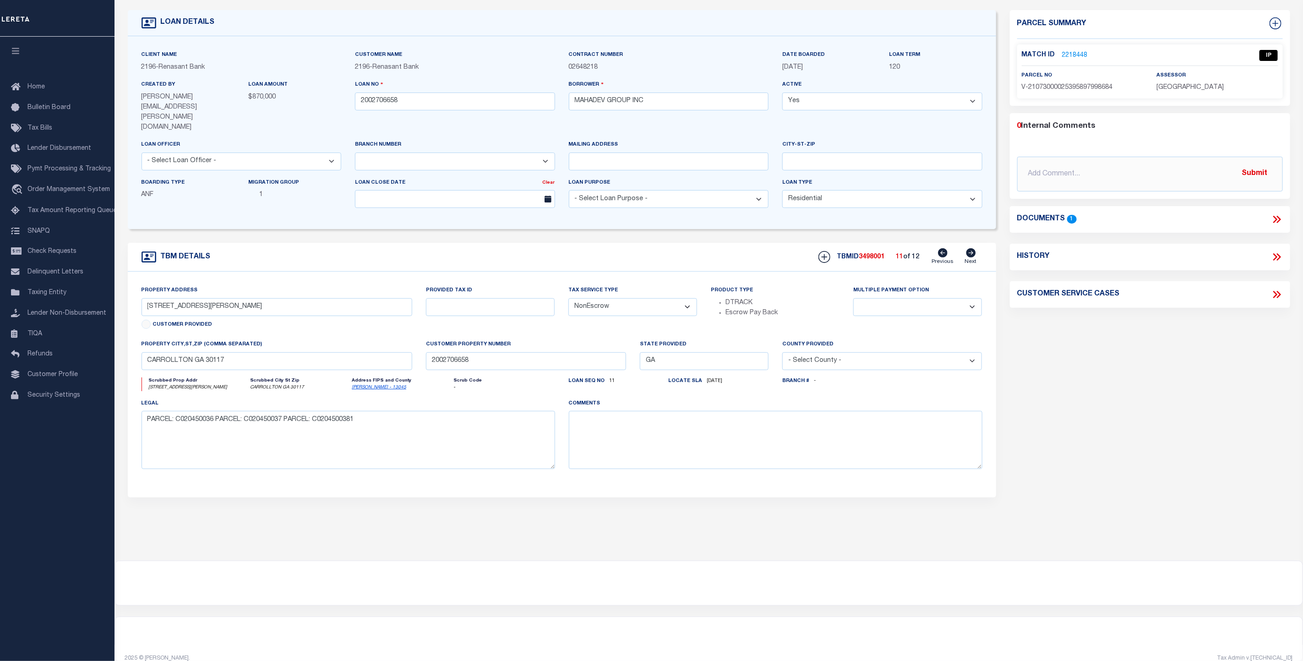
scroll to position [0, 0]
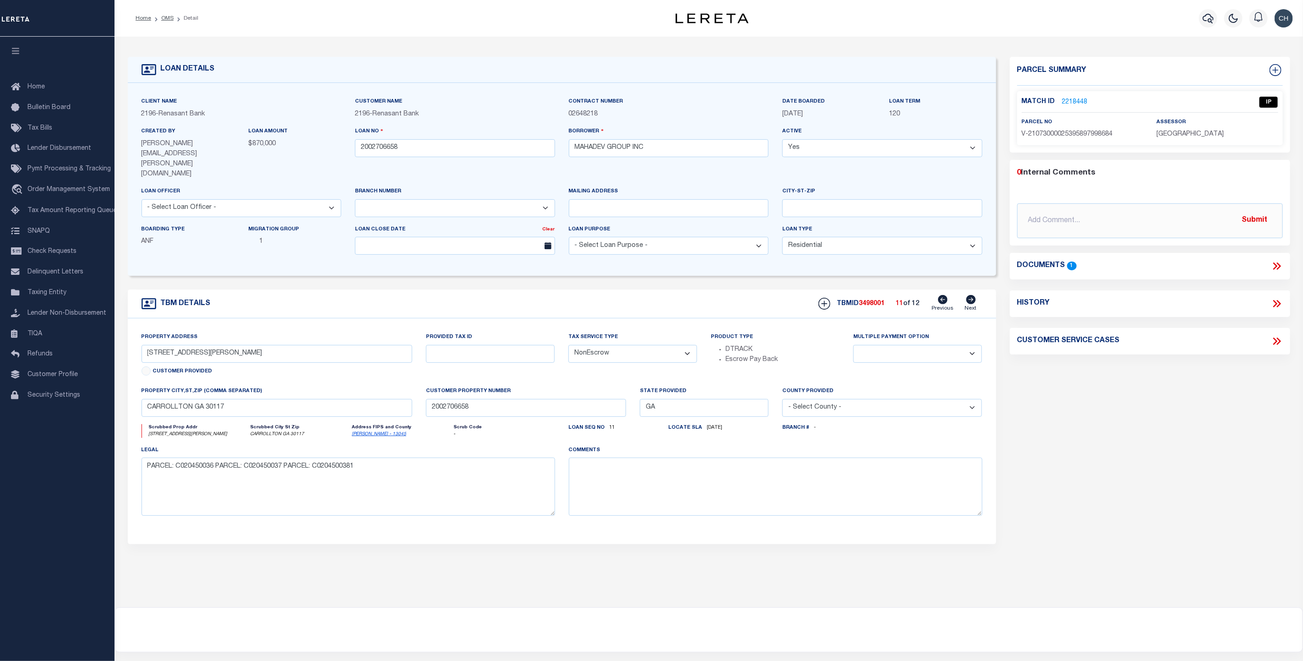
click at [971, 295] on icon at bounding box center [971, 299] width 10 height 9
type input "127 CARROLL CIRCLE"
radio input "true"
select select
click at [1276, 266] on icon at bounding box center [1275, 265] width 4 height 7
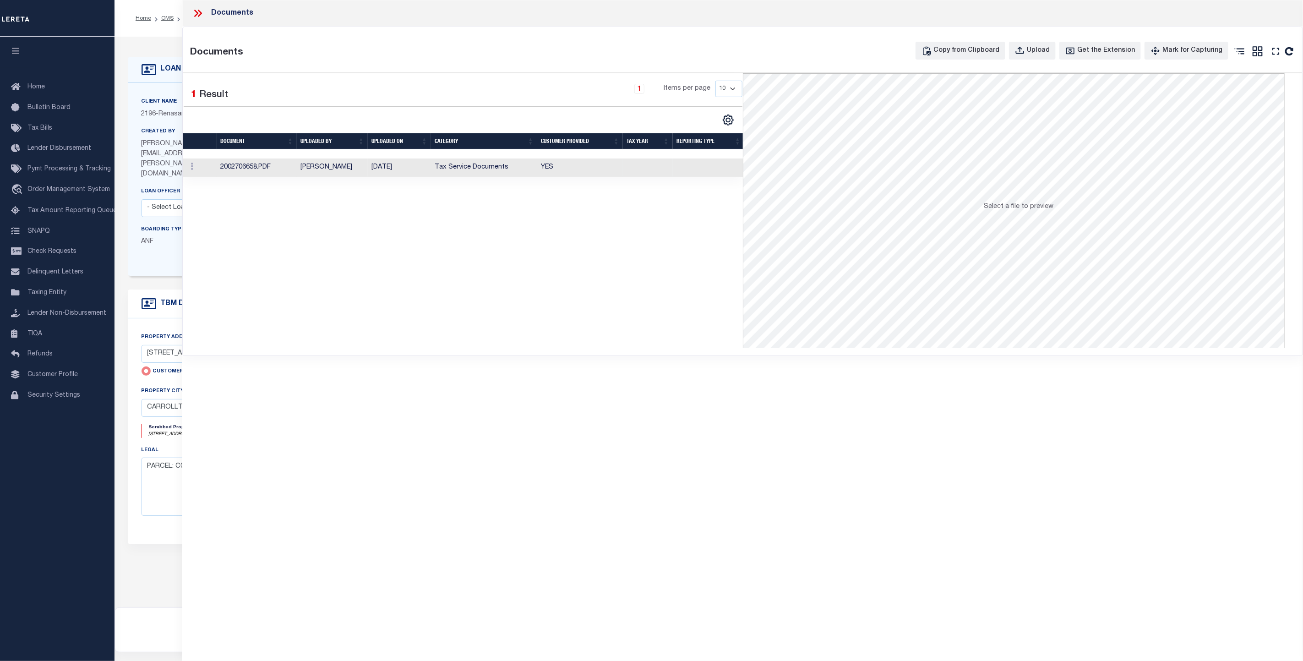
click at [445, 174] on td "Tax Service Documents" at bounding box center [484, 167] width 106 height 19
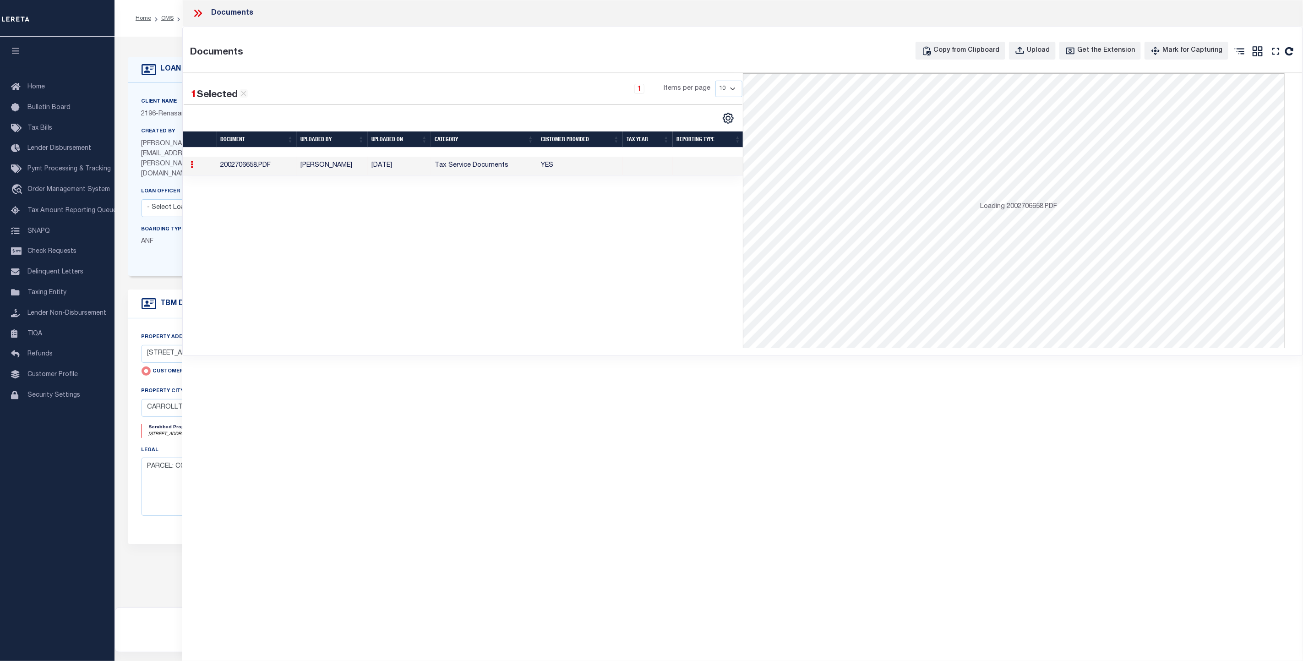
click at [447, 168] on td "Tax Service Documents" at bounding box center [484, 166] width 106 height 19
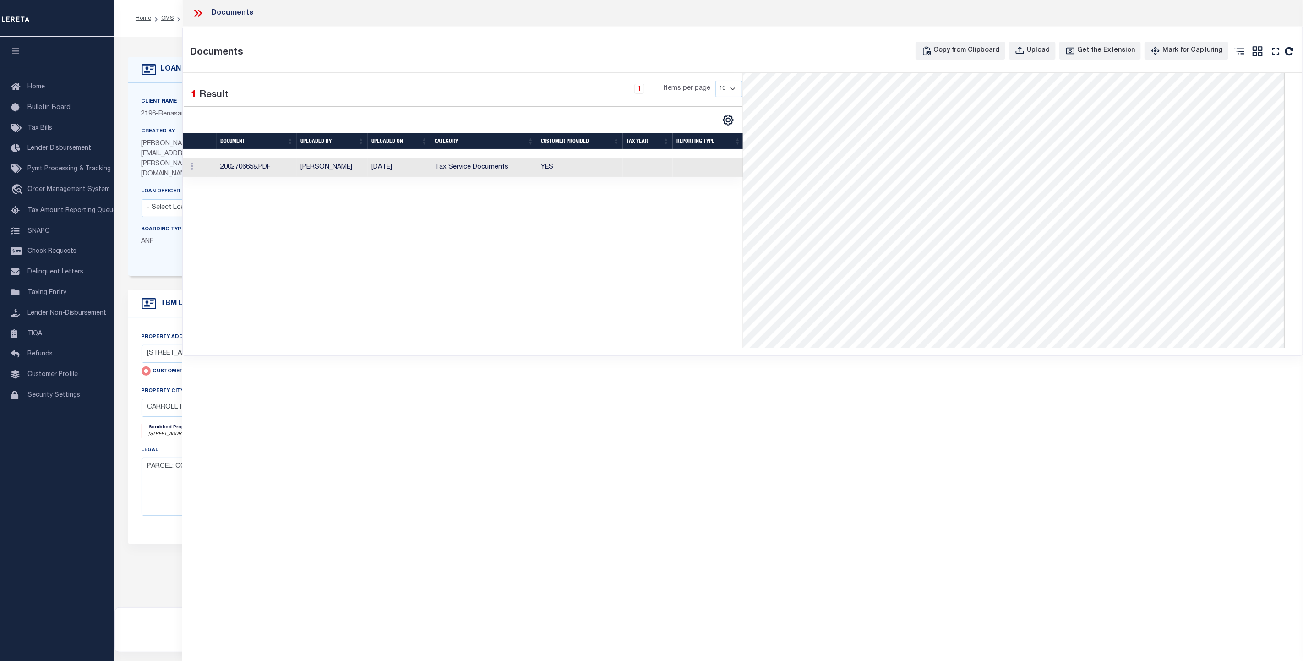
scroll to position [69, 0]
click at [194, 13] on icon at bounding box center [198, 13] width 12 height 12
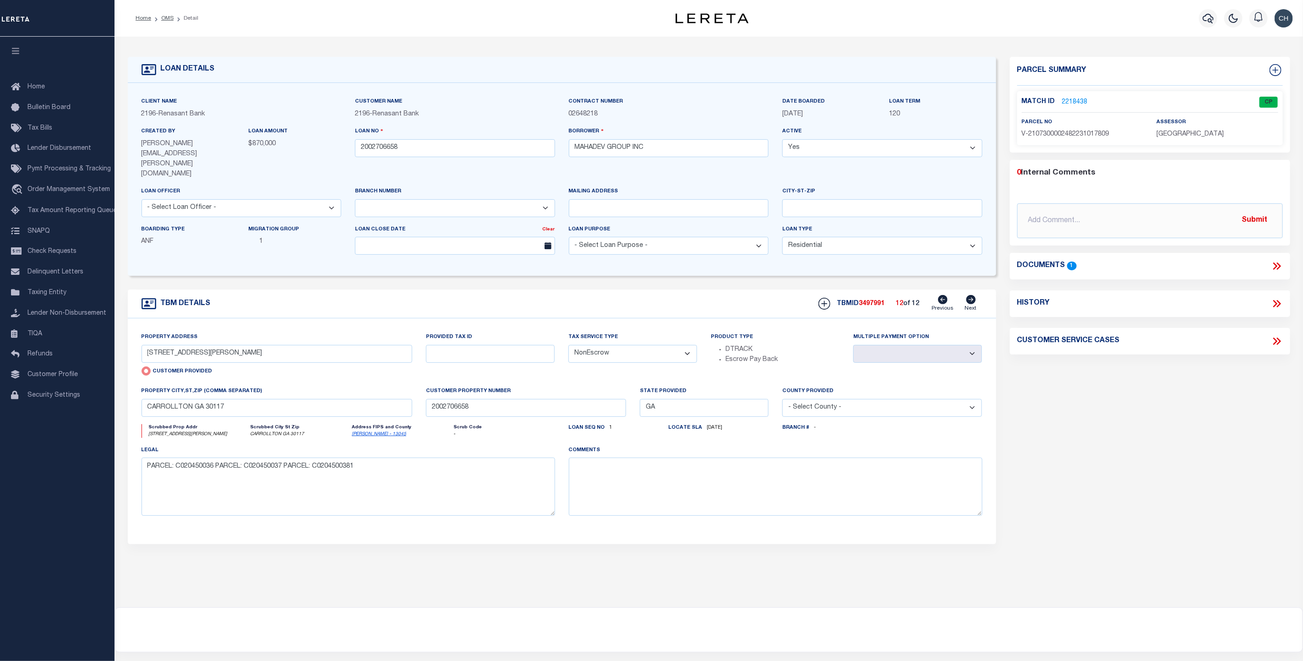
click at [1279, 266] on icon at bounding box center [1276, 266] width 12 height 12
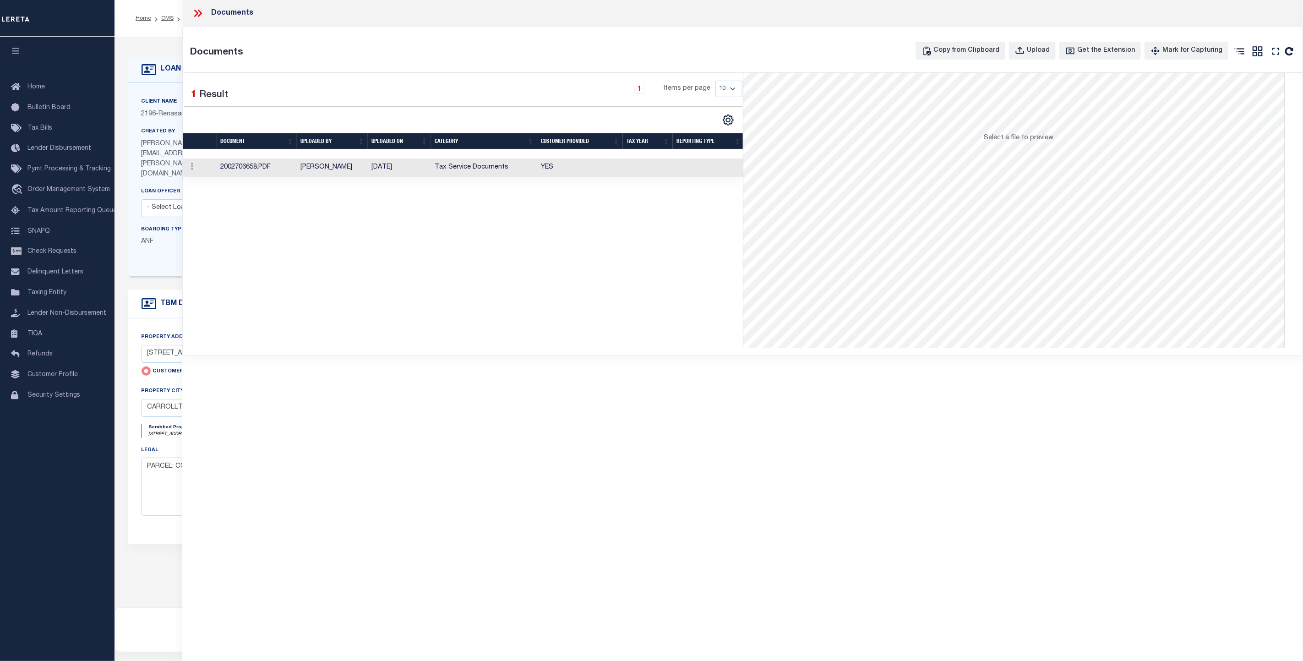
click at [445, 164] on td "Tax Service Documents" at bounding box center [484, 167] width 106 height 19
